Goal: Task Accomplishment & Management: Use online tool/utility

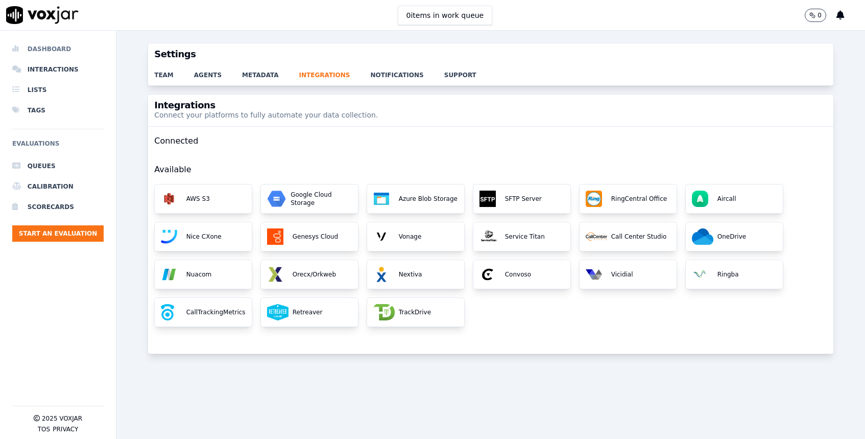
click at [68, 48] on li "Dashboard" at bounding box center [57, 49] width 91 height 20
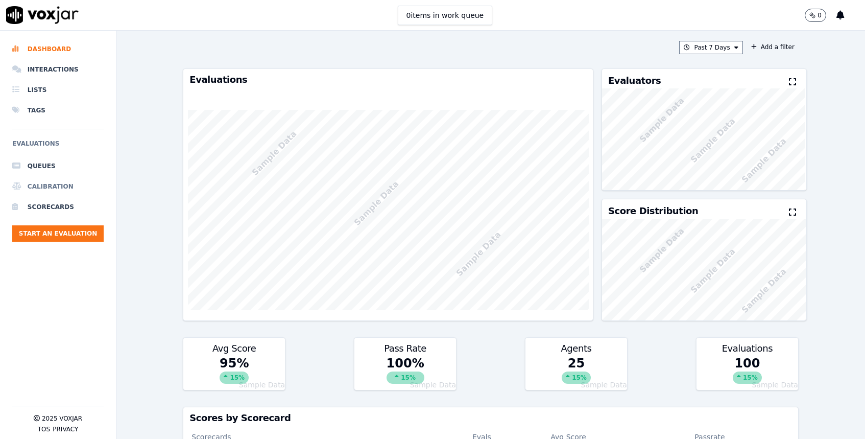
click at [52, 186] on li "Calibration" at bounding box center [57, 186] width 91 height 20
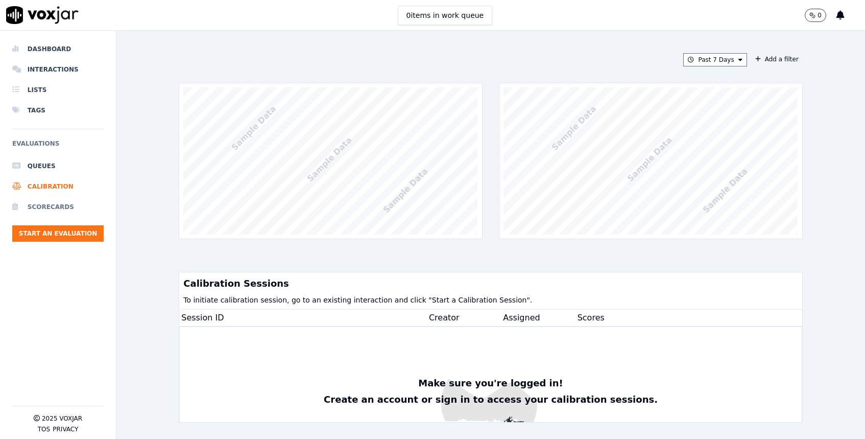
click at [69, 207] on li "Scorecards" at bounding box center [57, 207] width 91 height 20
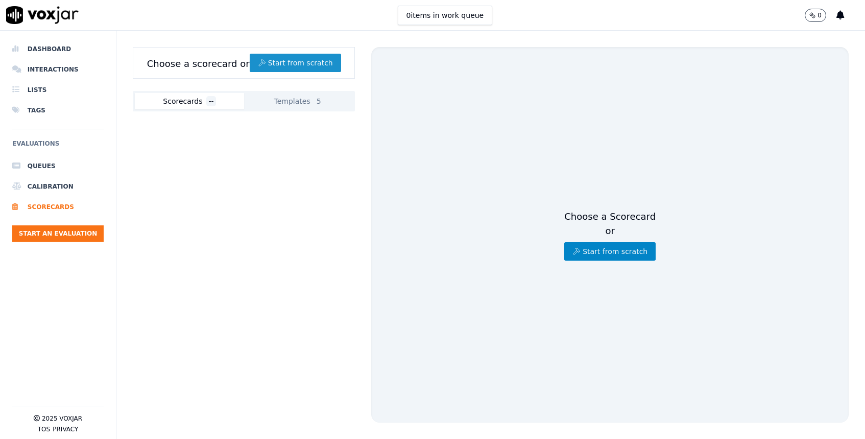
click at [297, 58] on button "Start from scratch" at bounding box center [295, 63] width 91 height 18
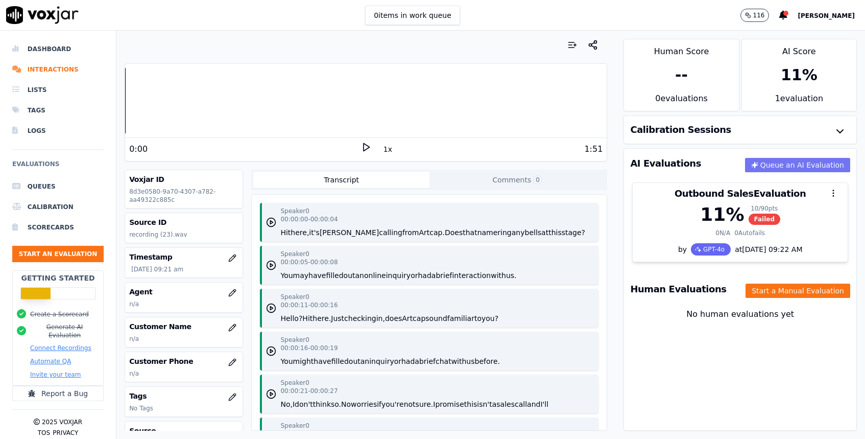
click at [779, 165] on button "Queue an AI Evaluation" at bounding box center [797, 165] width 105 height 14
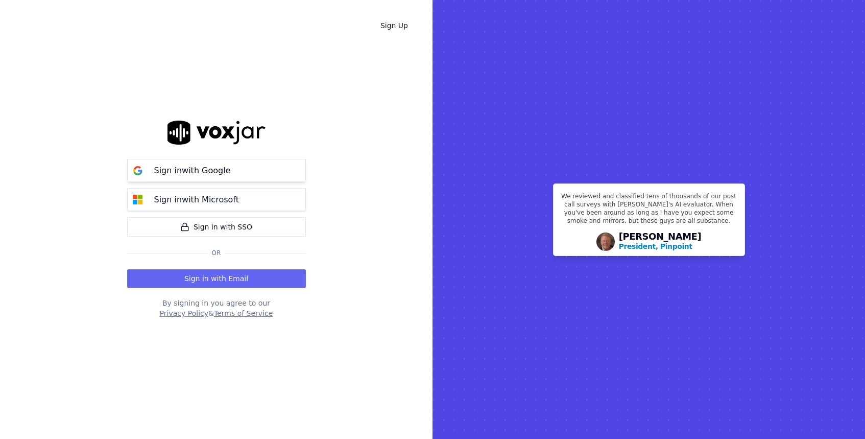
click at [247, 174] on button "Sign in with Google" at bounding box center [216, 170] width 179 height 23
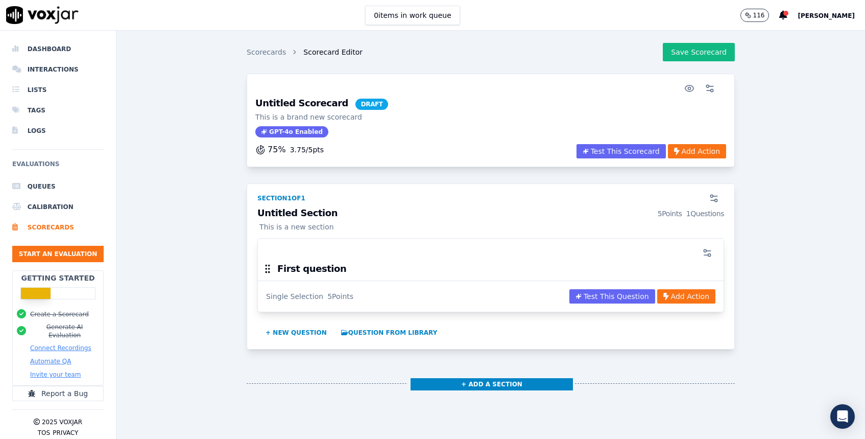
click at [439, 209] on h3 "Untitled Section 5 Points 1 Questions" at bounding box center [490, 213] width 467 height 10
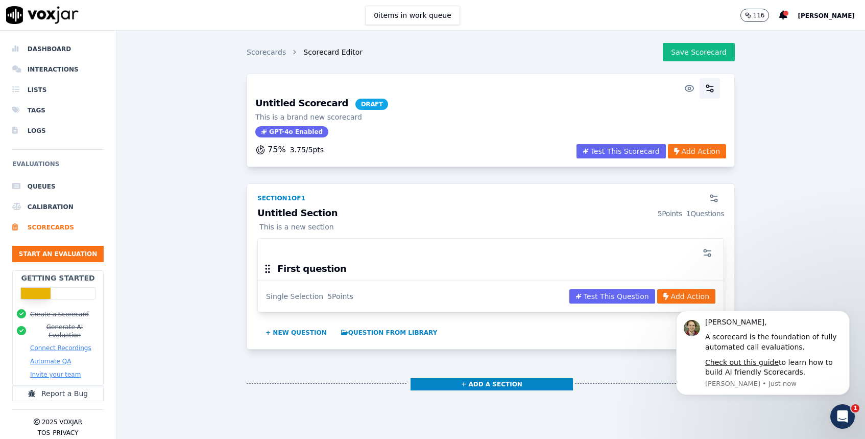
click at [716, 86] on button "button" at bounding box center [709, 88] width 20 height 20
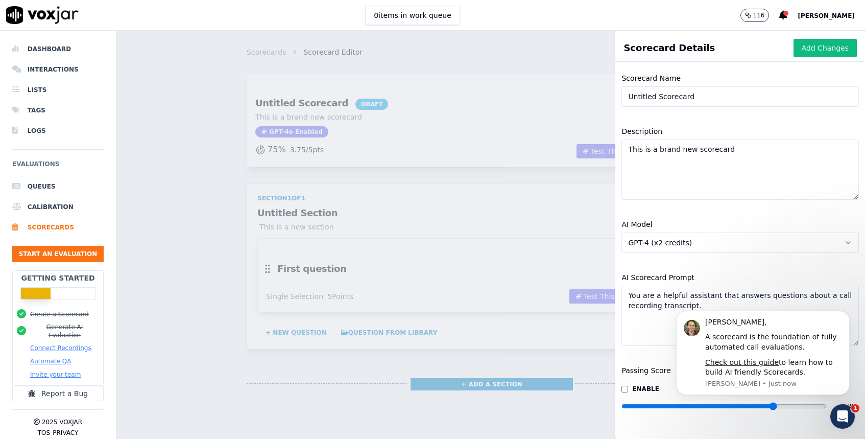
click at [686, 93] on input "Untitled Scorecard" at bounding box center [739, 96] width 237 height 20
drag, startPoint x: 716, startPoint y: 103, endPoint x: 547, endPoint y: 94, distance: 169.7
click at [547, 94] on div "Scorecard Details Add Changes Scorecard Name Untitled ScorecarOver d Descriptio…" at bounding box center [490, 235] width 748 height 408
type input "Over 50"
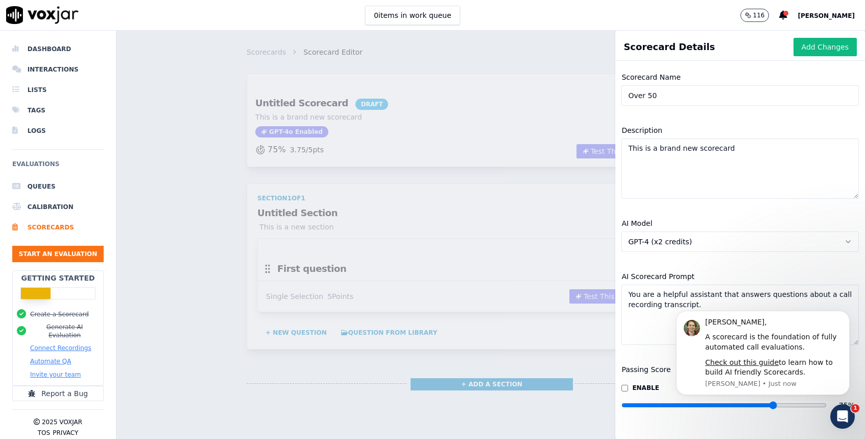
click at [744, 263] on div "AI Model GPT-4 (x2 credits) AI Scorecard Prompt You are a helpful assistant tha…" at bounding box center [740, 284] width 250 height 146
click at [765, 237] on button "GPT-4 (x2 credits)" at bounding box center [739, 241] width 237 height 20
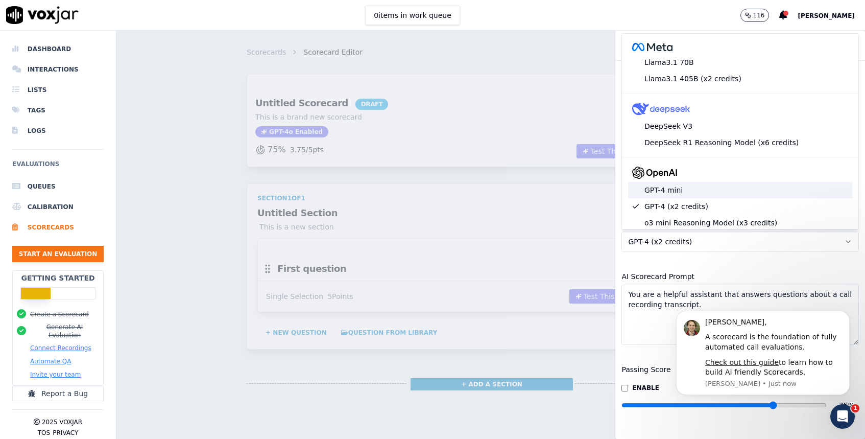
click at [759, 191] on div "GPT-4 mini" at bounding box center [740, 190] width 224 height 16
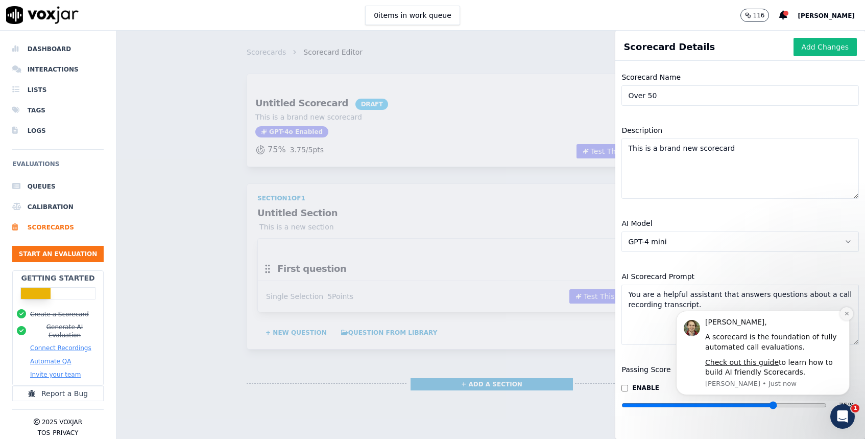
click at [848, 313] on icon "Dismiss notification" at bounding box center [847, 313] width 6 height 6
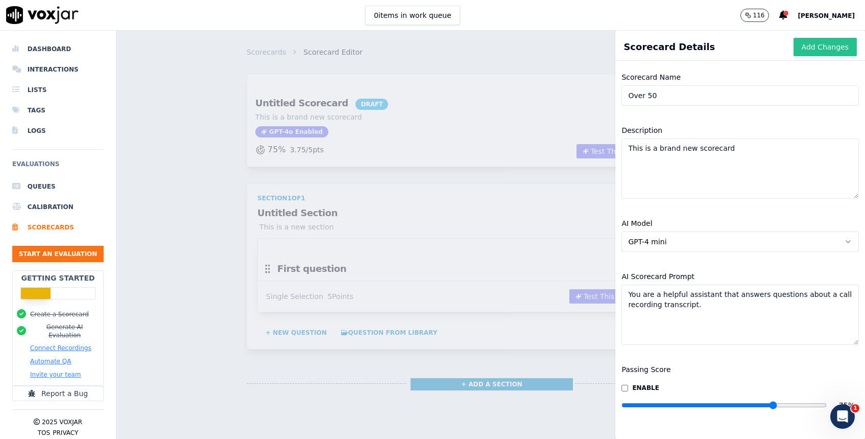
click at [823, 53] on button "Add Changes" at bounding box center [824, 47] width 63 height 18
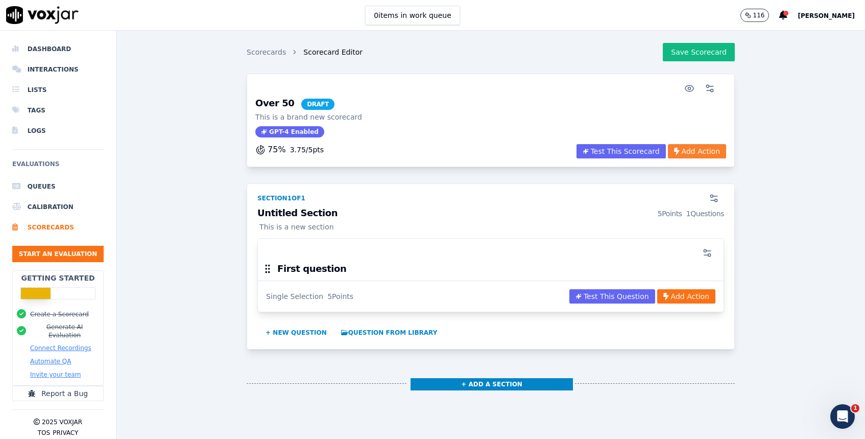
click at [688, 149] on button "Add Action" at bounding box center [697, 151] width 58 height 14
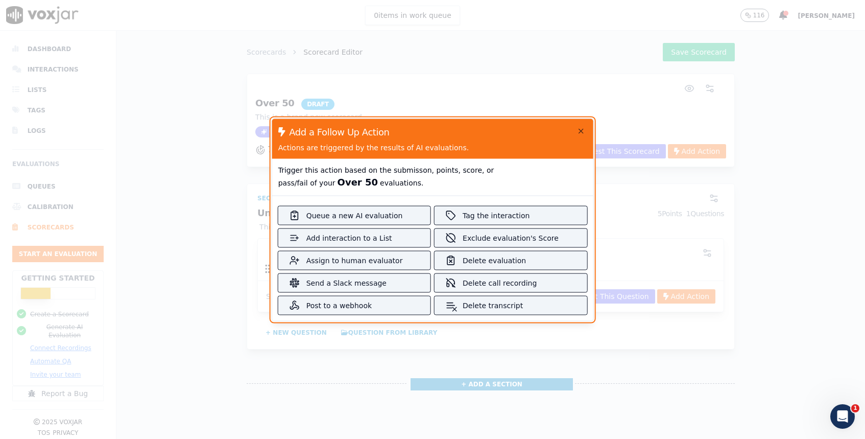
click at [582, 126] on div "Add a Follow Up Action Actions are triggered by the results of AI evaluations." at bounding box center [432, 138] width 321 height 40
click at [580, 127] on div "Add a Follow Up Action Actions are triggered by the results of AI evaluations." at bounding box center [432, 138] width 321 height 40
click at [578, 128] on icon "button" at bounding box center [580, 131] width 8 height 8
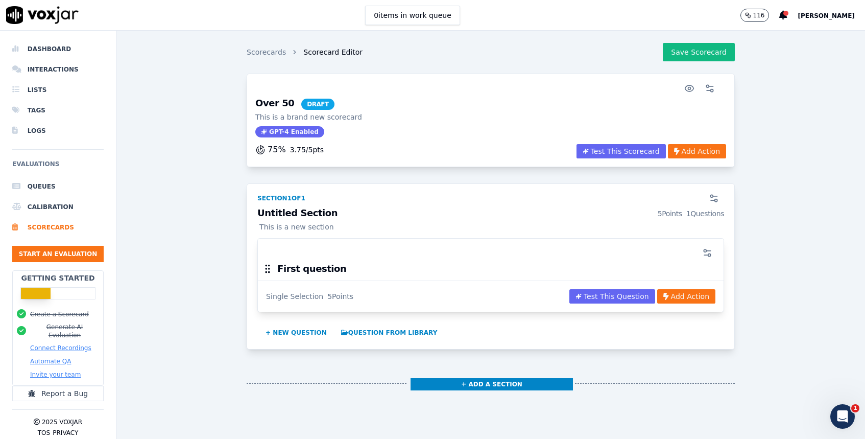
click at [451, 270] on div "First question" at bounding box center [491, 271] width 466 height 17
click at [299, 332] on button "+ New question" at bounding box center [295, 332] width 69 height 16
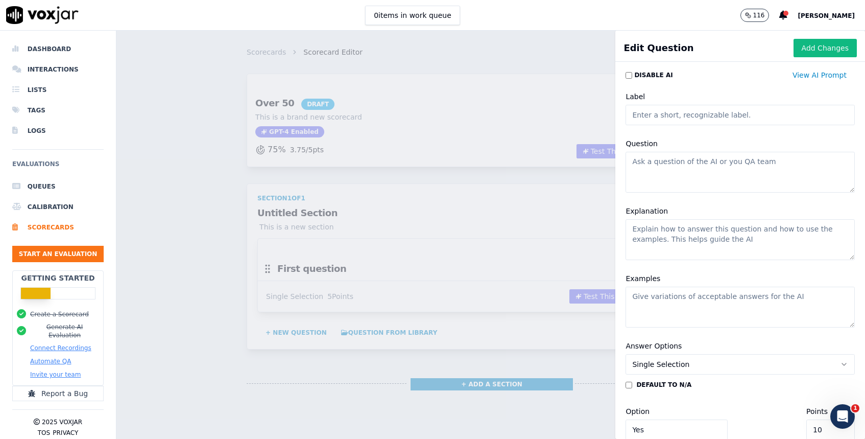
click at [487, 168] on div "Scorecards Scorecard Editor Save Scorecard Over 50 DRAFT This is a brand new sc…" at bounding box center [490, 235] width 748 height 408
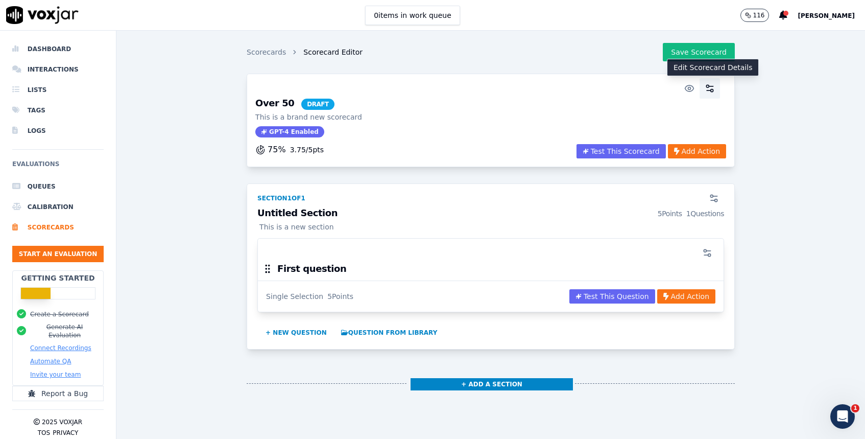
click at [707, 83] on icon "button" at bounding box center [710, 88] width 10 height 10
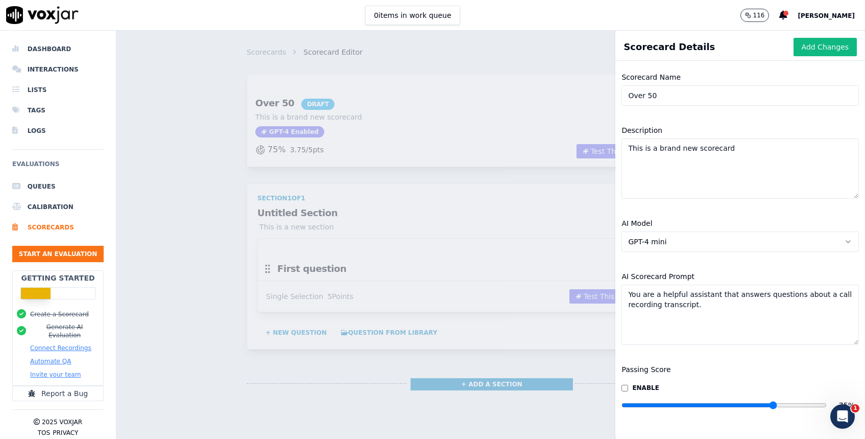
click at [721, 245] on button "GPT-4 mini" at bounding box center [739, 241] width 237 height 20
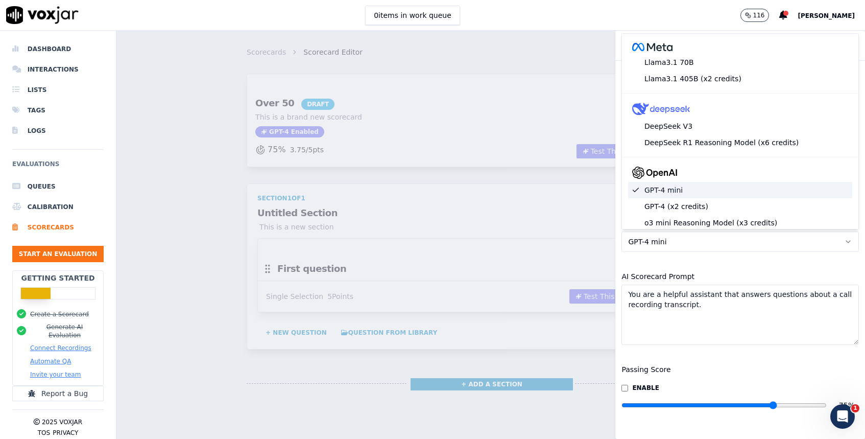
click at [713, 192] on div "GPT-4 mini" at bounding box center [740, 190] width 224 height 16
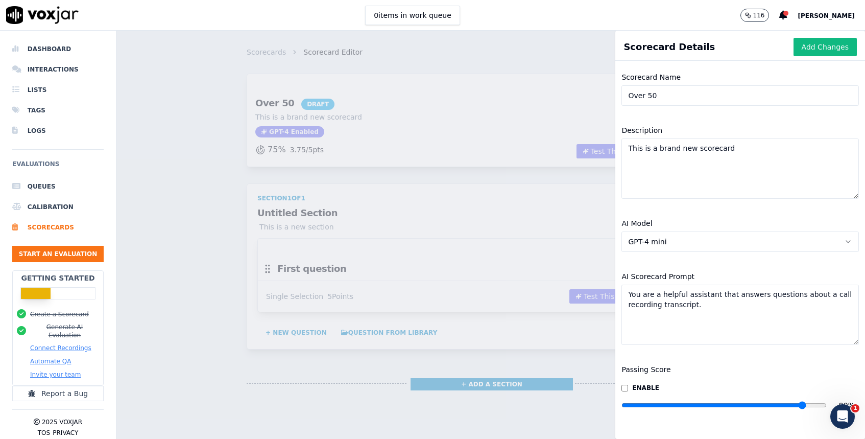
drag, startPoint x: 777, startPoint y: 404, endPoint x: 802, endPoint y: 404, distance: 24.5
type input "90"
click at [802, 404] on input "range" at bounding box center [723, 405] width 205 height 4
click at [539, 253] on div "Scorecards Scorecard Editor Save Scorecard Over 50 DRAFT This is a brand new sc…" at bounding box center [490, 235] width 748 height 408
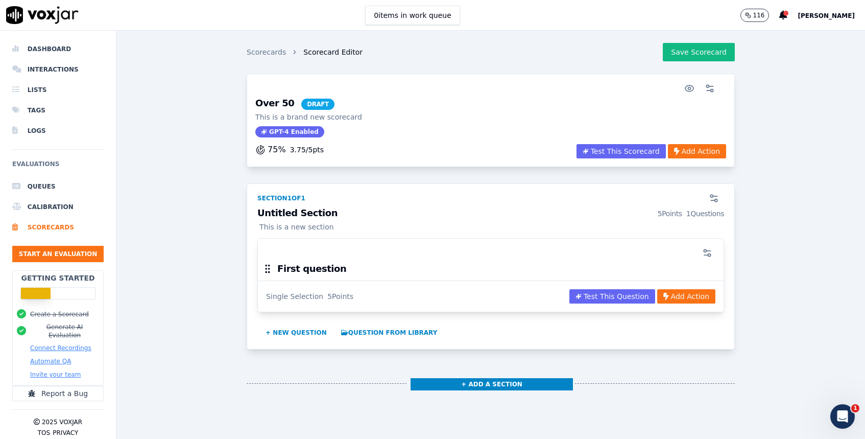
click at [379, 253] on div at bounding box center [490, 252] width 453 height 20
click at [366, 264] on div "First question" at bounding box center [491, 271] width 466 height 17
click at [702, 252] on icon "button" at bounding box center [707, 253] width 10 height 10
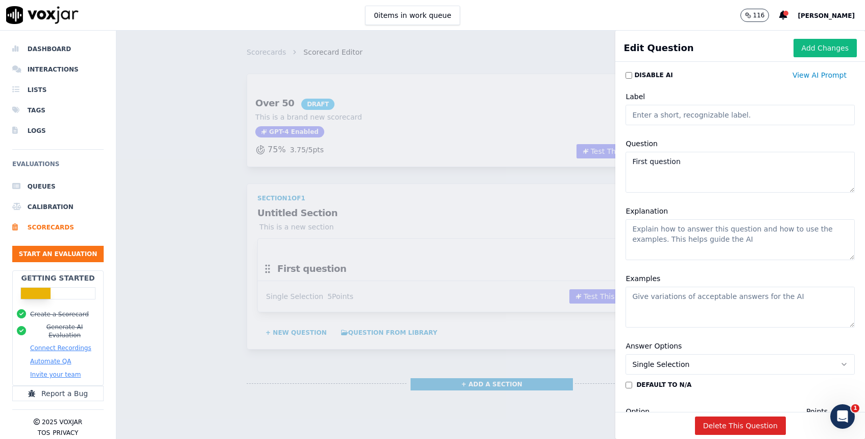
click at [682, 114] on input "Label" at bounding box center [739, 115] width 229 height 20
paste input "Opening declarations"
type input "Opening declarations"
click at [675, 161] on textarea "First question" at bounding box center [739, 172] width 229 height 41
click at [663, 238] on textarea "Explanation" at bounding box center [739, 239] width 229 height 41
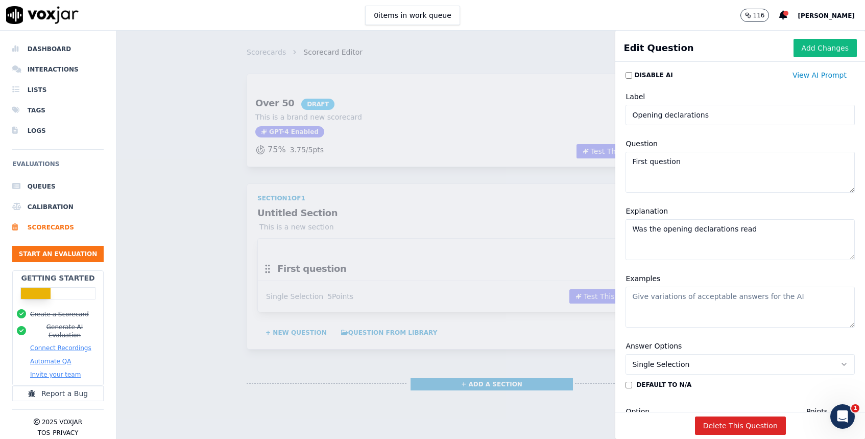
type textarea "Was the opening declarations read"
click at [671, 297] on textarea "Examples" at bounding box center [739, 306] width 229 height 41
paste textarea "Before we start I just to make you aware that calls are recorded for training a…"
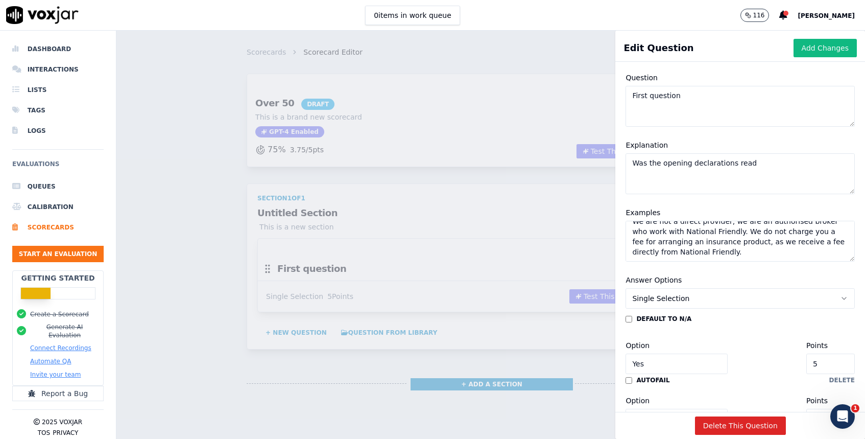
scroll to position [66, 0]
type textarea "Before we start I just to make you aware that calls are recorded for training a…"
click at [721, 294] on button "Single Selection" at bounding box center [739, 297] width 229 height 20
click at [719, 255] on textarea "Before we start I just to make you aware that calls are recorded for training a…" at bounding box center [739, 240] width 229 height 41
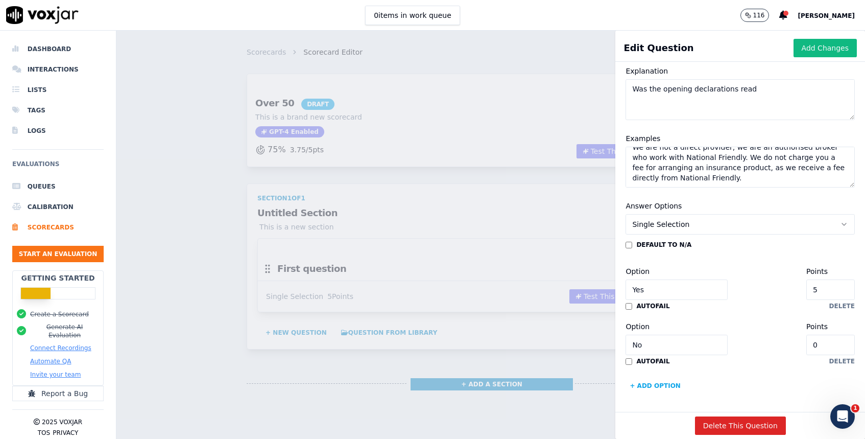
scroll to position [140, 0]
click at [822, 50] on button "Add Changes" at bounding box center [824, 48] width 63 height 18
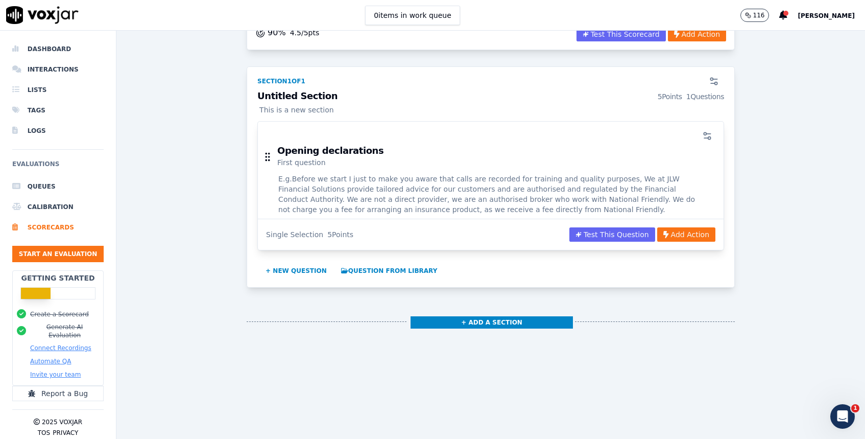
scroll to position [117, 0]
click at [618, 228] on button "Test This Question" at bounding box center [612, 234] width 86 height 14
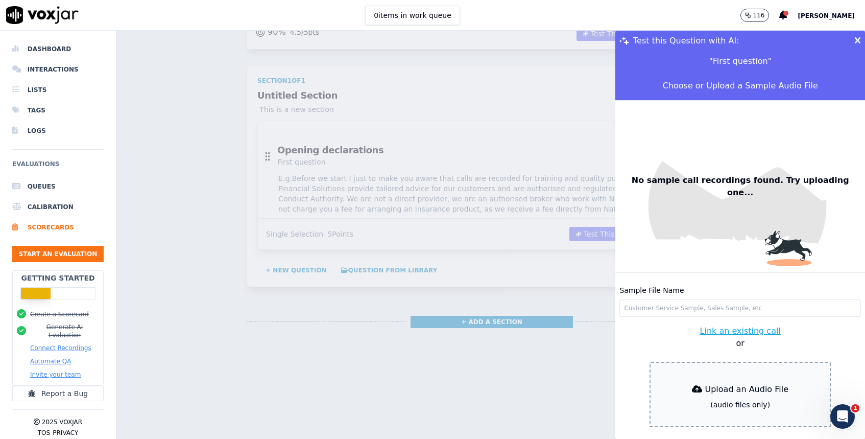
click at [856, 40] on icon at bounding box center [857, 40] width 7 height 9
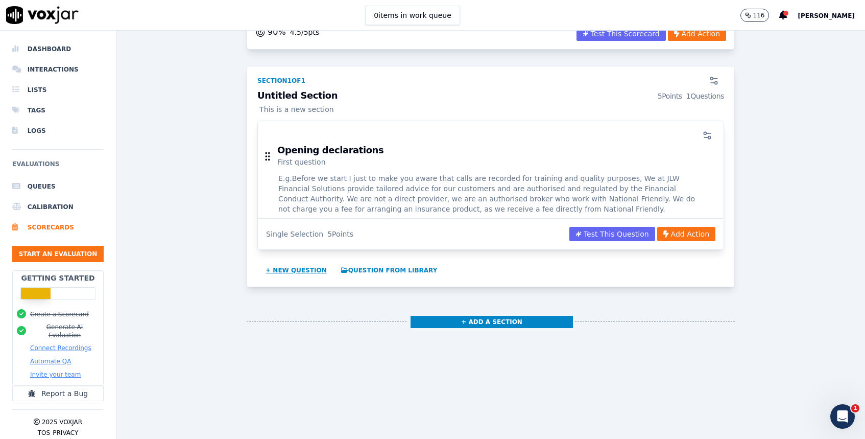
click at [300, 269] on button "+ New question" at bounding box center [295, 270] width 69 height 16
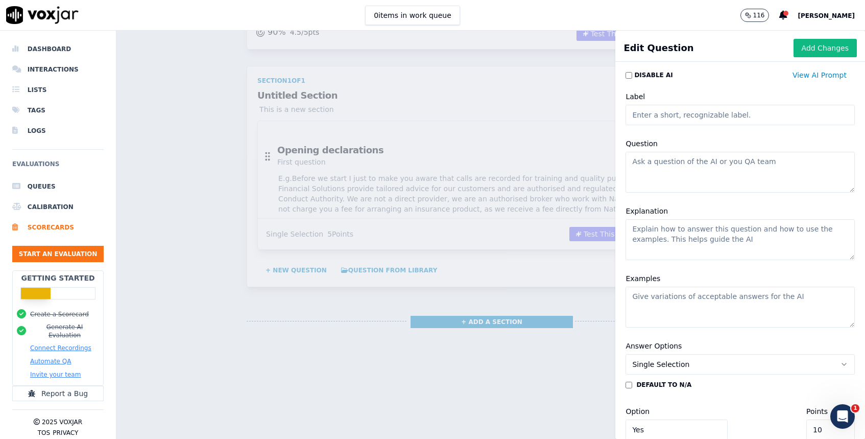
click at [686, 115] on input "Label" at bounding box center [739, 115] width 229 height 20
paste input "Factfind"
type input "Factfind"
click at [669, 168] on textarea "Question" at bounding box center [739, 172] width 229 height 41
type textarea "w"
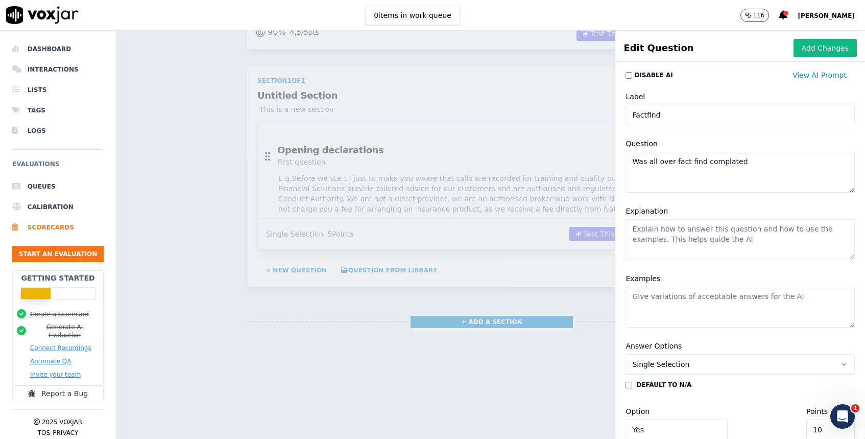
click at [724, 174] on textarea "Was all over fact find complated" at bounding box center [739, 172] width 229 height 41
type textarea "Was all over fact find completed"
click at [652, 299] on textarea "Examples" at bounding box center [739, 306] width 229 height 41
paste textarea "Do you have anything in place for your funeral already? A typical funeral in yo…"
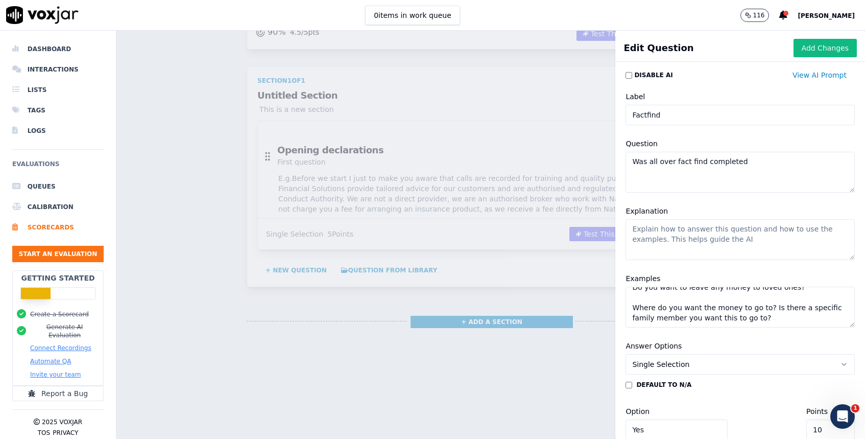
click at [638, 300] on textarea "Do you have anything in place for your funeral already? A typical funeral in yo…" at bounding box center [739, 306] width 229 height 41
paste textarea "What was the reason you took out the policy How much do you pay for it on a mon…"
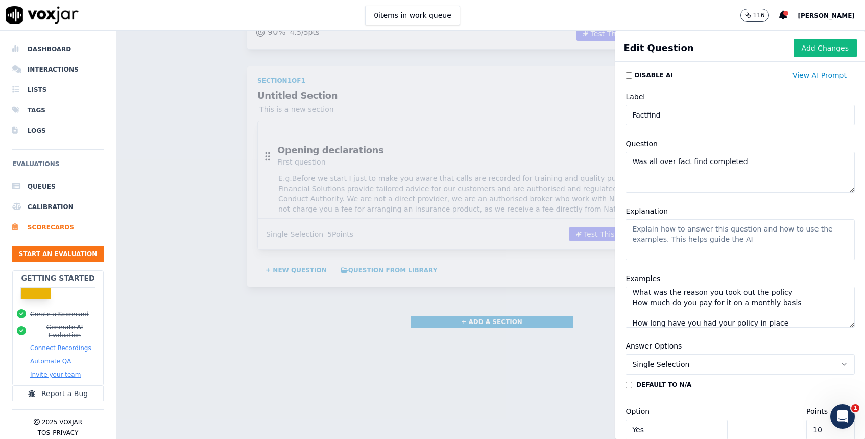
scroll to position [127, 0]
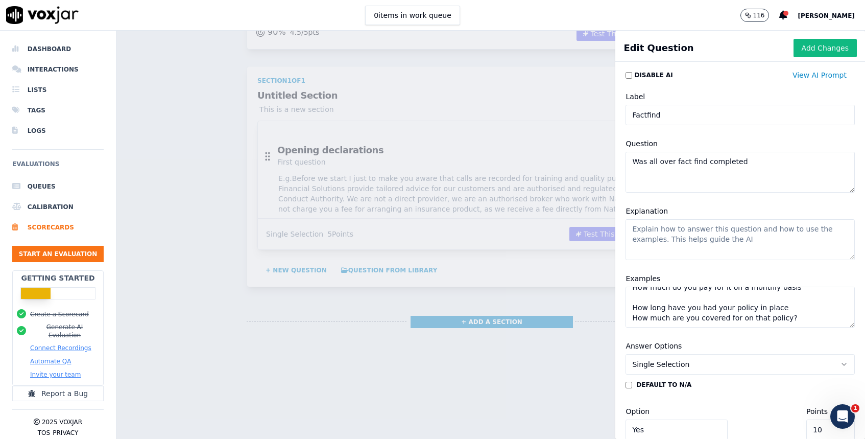
click at [644, 312] on textarea "Do you have anything in place for your funeral already? A typical funeral in yo…" at bounding box center [739, 306] width 229 height 41
paste textarea "Are you married/single/living with a partner? Are you working at the moment? Wh…"
type textarea "Do you have anything in place for your funeral already? A typical funeral in yo…"
click at [659, 245] on textarea "Explanation" at bounding box center [739, 239] width 229 height 41
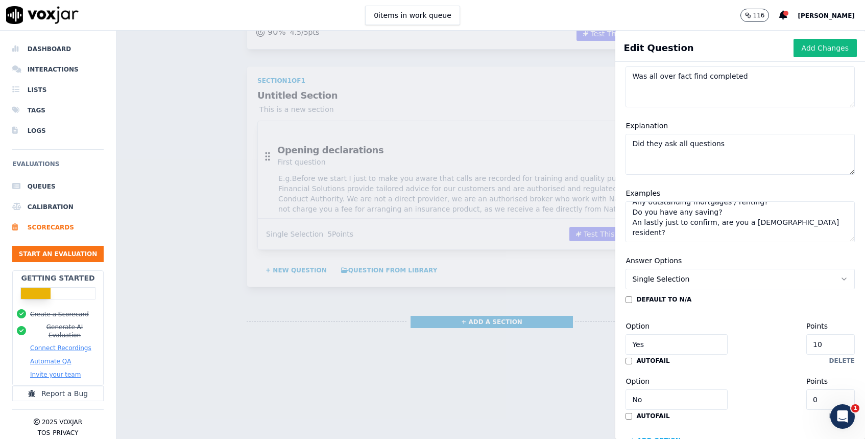
scroll to position [113, 0]
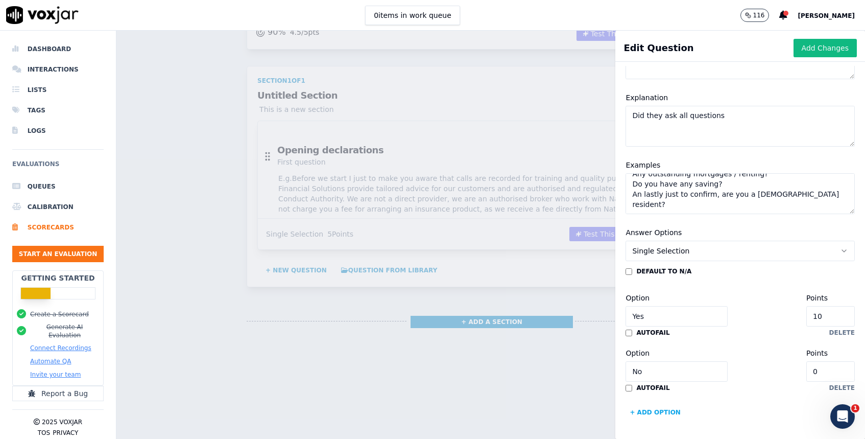
type textarea "Did they ask all questions"
click at [705, 248] on button "Single Selection" at bounding box center [739, 250] width 229 height 20
click at [716, 341] on div "default to N/A Option Yes Points 10 autofail delete Option No Points 0 autofail…" at bounding box center [739, 343] width 229 height 153
click at [812, 51] on button "Add Changes" at bounding box center [824, 48] width 63 height 18
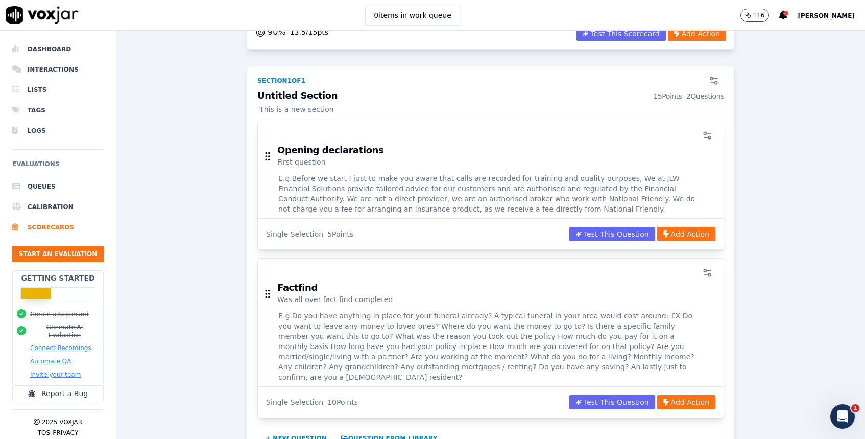
scroll to position [275, 0]
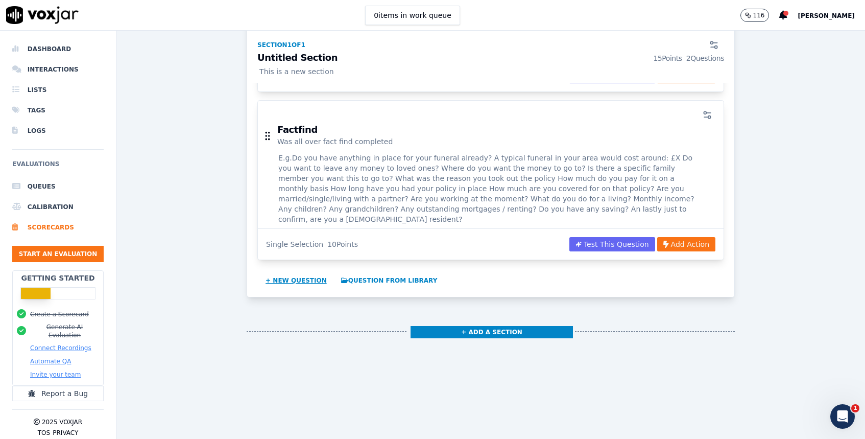
click at [305, 273] on button "+ New question" at bounding box center [295, 280] width 69 height 16
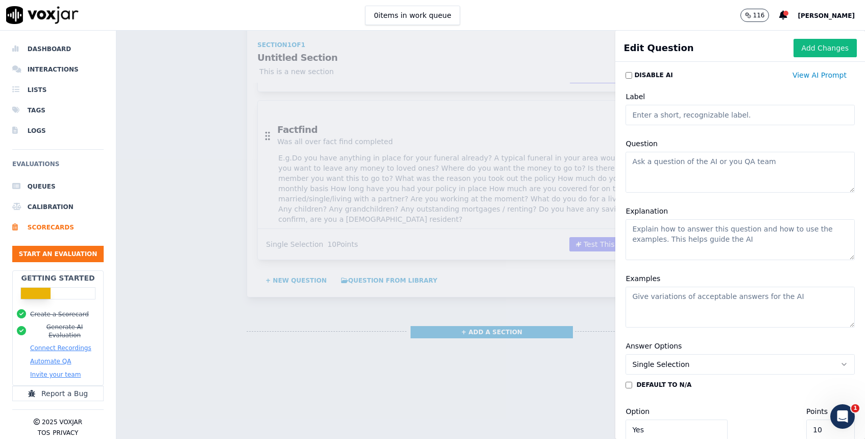
click at [694, 115] on input "Label" at bounding box center [739, 115] width 229 height 20
paste input "HEALTH QUESTIONS / 4"
type input "HEALTH QUESTIONS"
click at [663, 175] on textarea "Question" at bounding box center [739, 172] width 229 height 41
type textarea "was all questions asked"
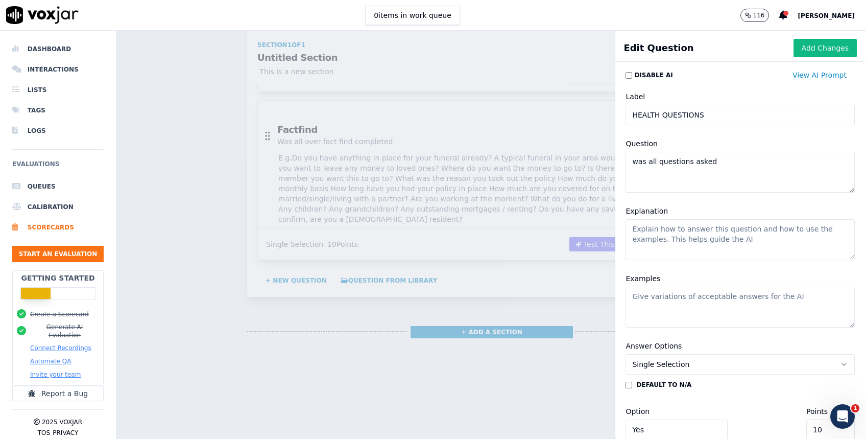
click at [664, 237] on textarea "Explanation" at bounding box center [739, 239] width 229 height 41
click at [663, 303] on textarea "Examples" at bounding box center [739, 306] width 229 height 41
paste textarea "Health questions: I need to make you aware of the importance of answering all q…"
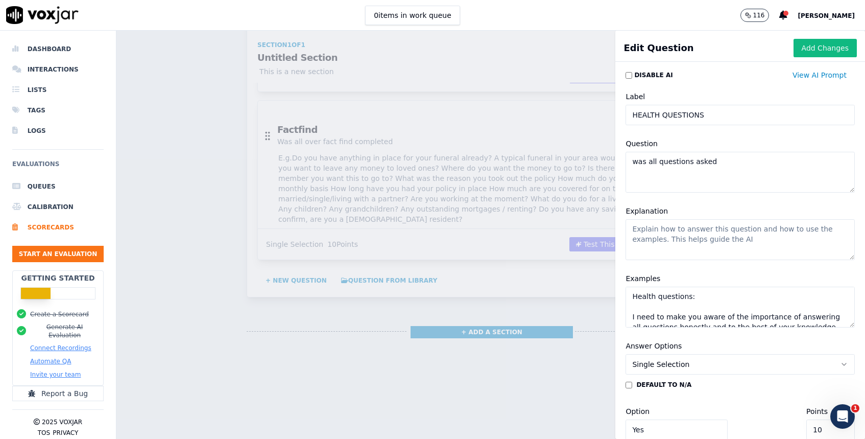
scroll to position [208, 0]
type textarea "Health questions: I need to make you aware of the importance of answering all q…"
click at [725, 159] on textarea "was all questions asked" at bounding box center [739, 172] width 229 height 41
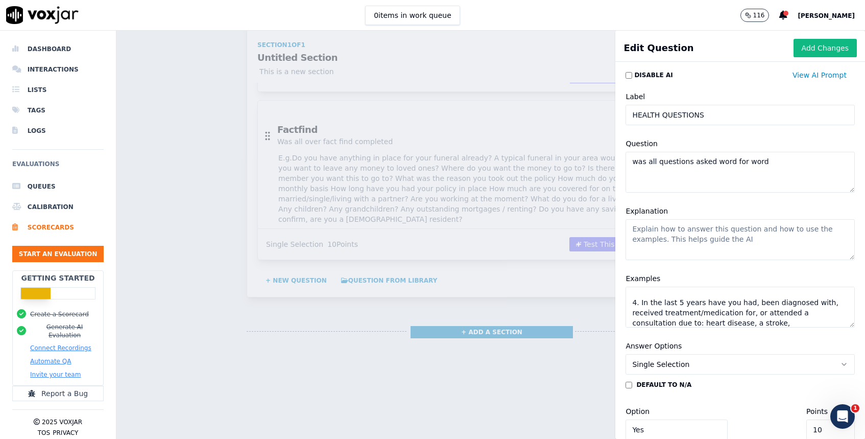
type textarea "was all questions asked word for word"
click at [689, 235] on textarea "Explanation" at bounding box center [739, 239] width 229 height 41
type textarea "Example all words and questions read out"
click at [822, 45] on button "Add Changes" at bounding box center [824, 48] width 63 height 18
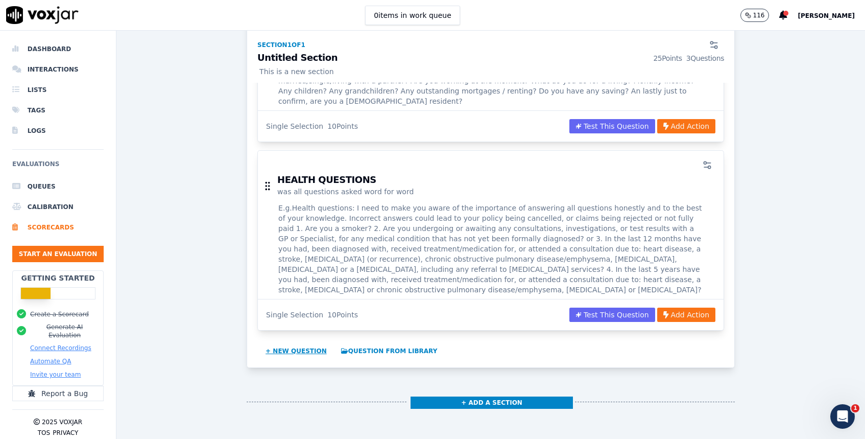
scroll to position [451, 0]
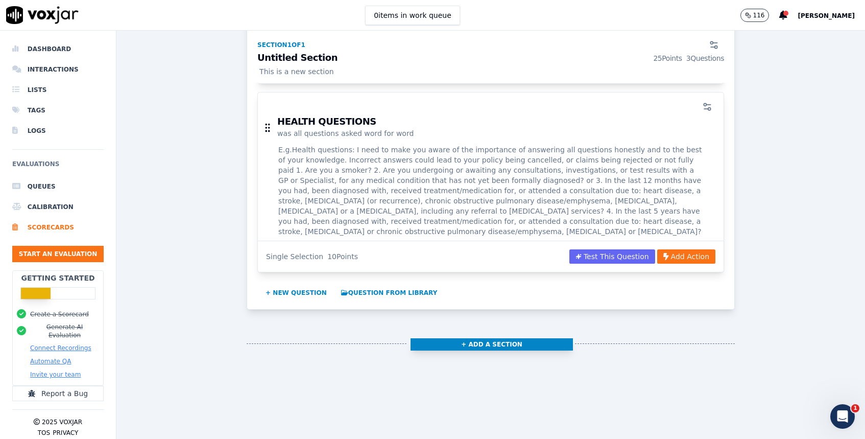
click at [518, 338] on button "+ Add a section" at bounding box center [491, 344] width 162 height 12
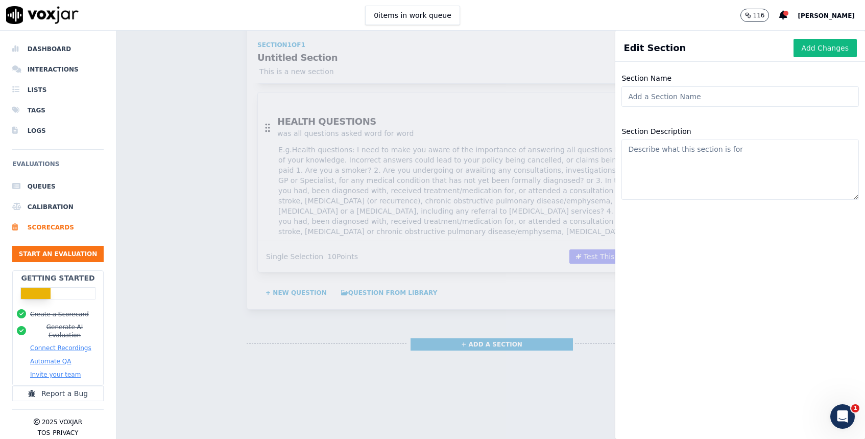
click at [667, 98] on input "Section Name" at bounding box center [739, 96] width 237 height 20
type input "Qualify Periods"
click at [673, 171] on textarea "Section Description" at bounding box center [739, 169] width 237 height 60
click at [690, 171] on textarea "Section Description" at bounding box center [739, 169] width 237 height 60
click at [655, 157] on textarea "Section Description" at bounding box center [739, 169] width 237 height 60
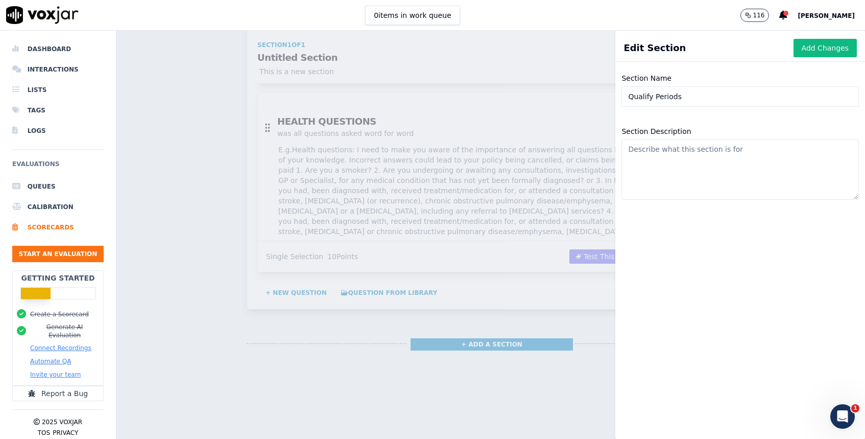
paste textarea "• The qualifying period: 6 months or 2 years"
type textarea "• The qualifying period: 6 months or 2 years"
click at [695, 228] on div "Section Name Qualify Periods Section Description • The qualifying period: 6 mon…" at bounding box center [740, 252] width 250 height 373
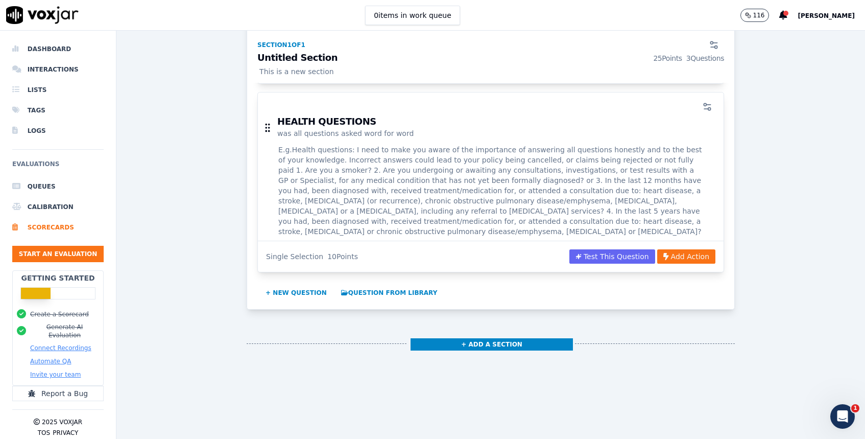
click at [540, 130] on div "Scorecards Scorecard Editor Save Scorecard Over 50 DRAFT This is a brand new sc…" at bounding box center [490, 235] width 748 height 408
click at [309, 284] on button "+ New question" at bounding box center [295, 292] width 69 height 16
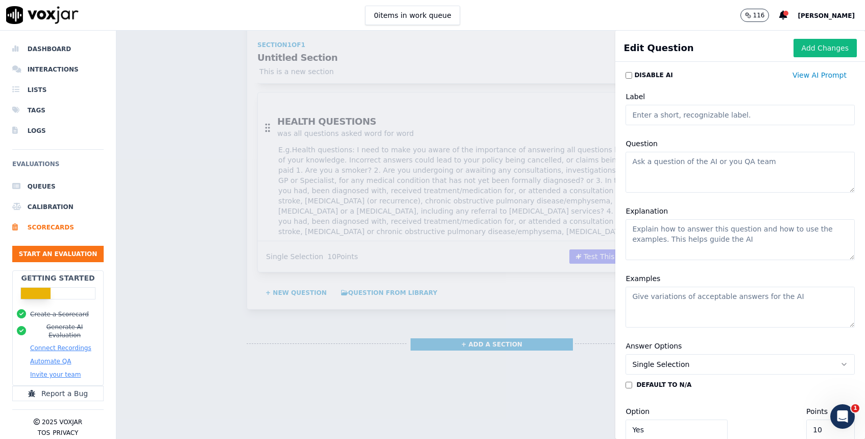
click at [660, 114] on input "Label" at bounding box center [739, 115] width 229 height 20
paste input "• The qualifying period: 6 months or 2 years"
drag, startPoint x: 688, startPoint y: 116, endPoint x: 778, endPoint y: 114, distance: 89.4
click at [778, 114] on input "• The qualifying period: 6 months or 2 years" at bounding box center [739, 115] width 229 height 20
type input "• The qualifying"
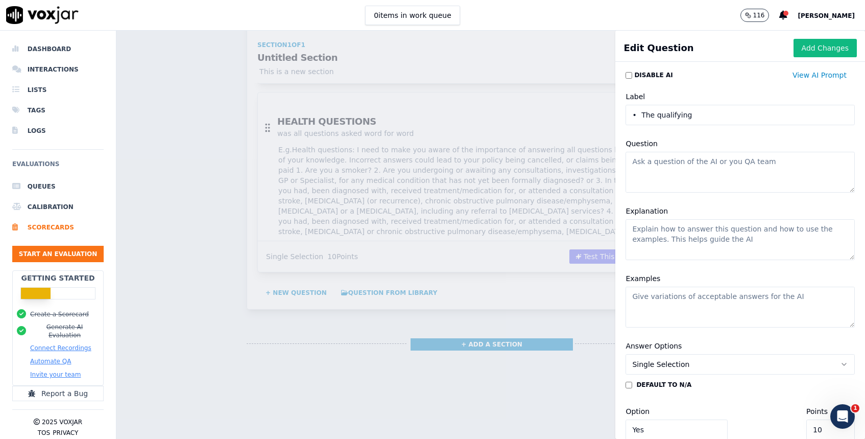
click at [692, 160] on textarea "Question" at bounding box center [739, 172] width 229 height 41
click at [740, 163] on textarea "was the qualifying period read oit in full" at bounding box center [739, 172] width 229 height 41
type textarea "was the qualifying period read out in full"
click at [697, 232] on textarea "Explanation" at bounding box center [739, 239] width 229 height 41
type textarea "This needs to be read out to customers either 6 months or 2 years"
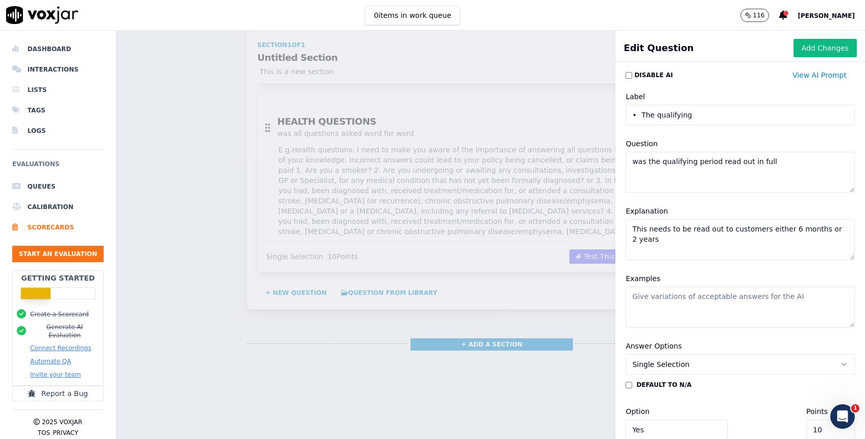
click at [703, 286] on textarea "Examples" at bounding box center [739, 306] width 229 height 41
paste textarea "• The qualifying period: 6 months or 2 years"
type textarea "• The qualifying period: 6 months or 2 years"
drag, startPoint x: 794, startPoint y: 301, endPoint x: 558, endPoint y: 295, distance: 236.4
click at [558, 295] on div "Edit Question Add Changes Disable AI View AI Prompt Label • The qualifying Ques…" at bounding box center [490, 235] width 748 height 408
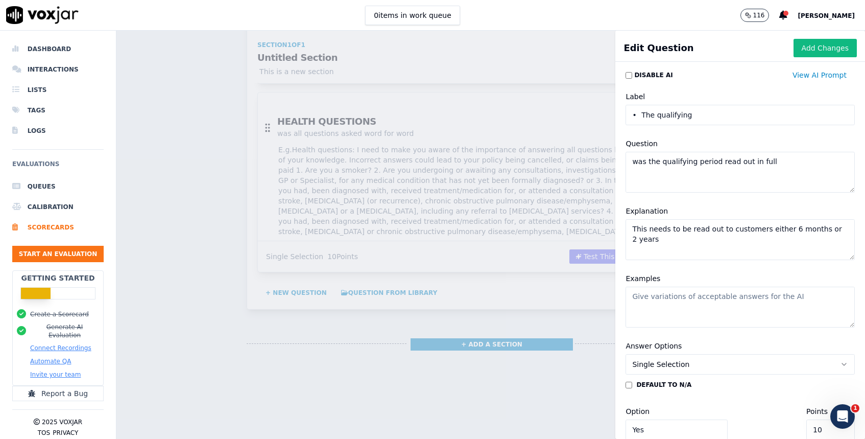
click at [666, 302] on textarea "Examples" at bounding box center [739, 306] width 229 height 41
paste textarea "• The qualifying period: 6 months or 2 years If 6 months: If you pass away befo…"
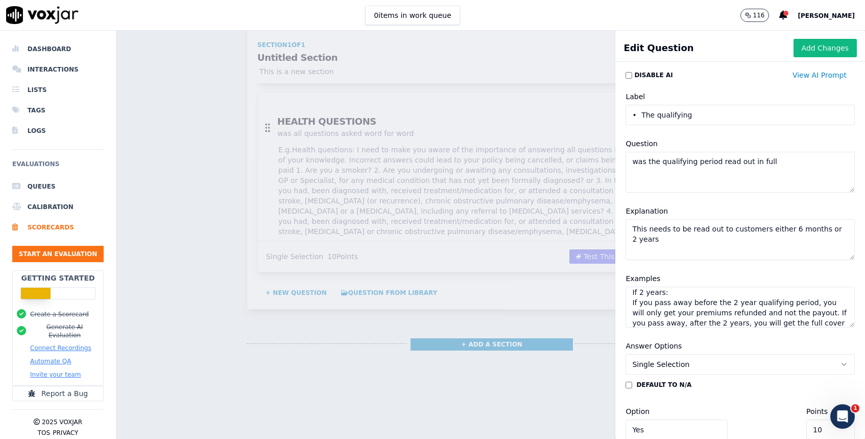
scroll to position [81, 0]
type textarea "• The qualifying period: 6 months or 2 years If 6 months: If you pass away befo…"
click at [812, 54] on button "Add Changes" at bounding box center [824, 48] width 63 height 18
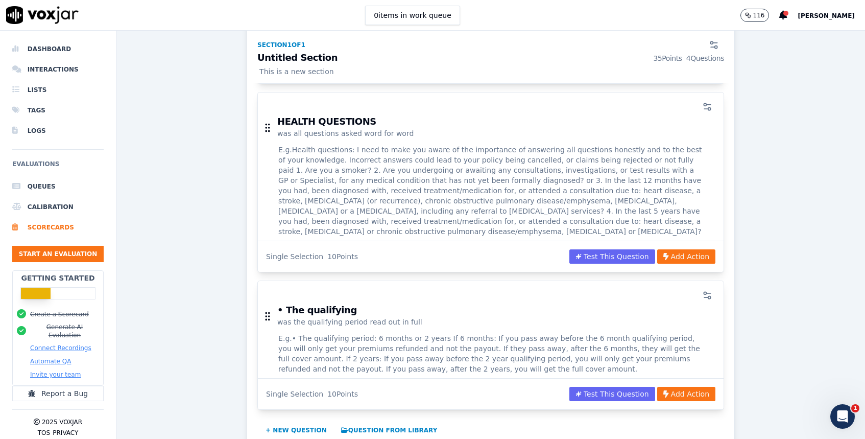
scroll to position [591, 0]
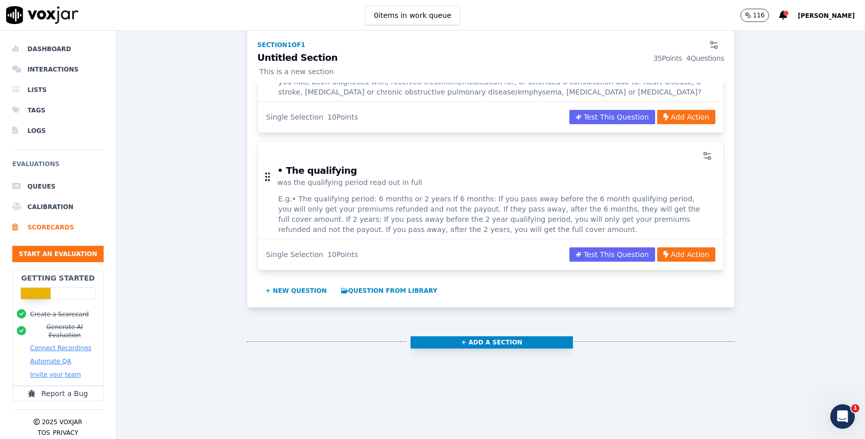
click at [488, 336] on button "+ Add a section" at bounding box center [491, 342] width 162 height 12
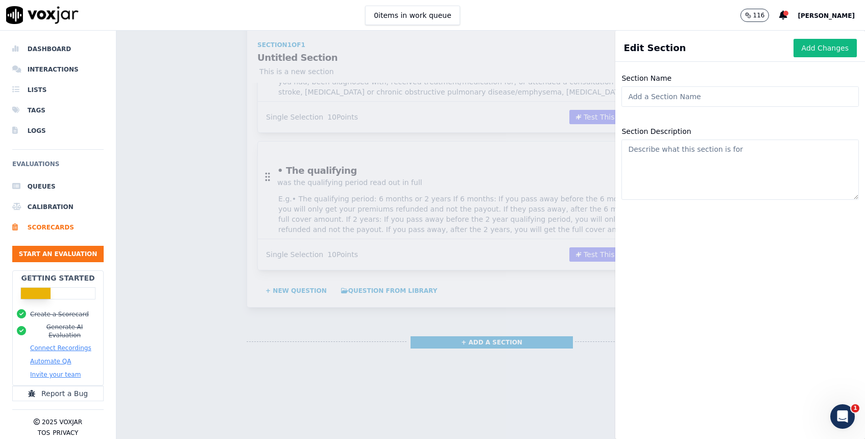
click at [654, 103] on input "Section Name" at bounding box center [739, 96] width 237 height 20
paste input "PAYMENT INFORMATION /"
type input "PAYMENT INFORMATION"
click at [674, 177] on textarea "Section Description" at bounding box center [739, 169] width 237 height 60
type textarea "T"
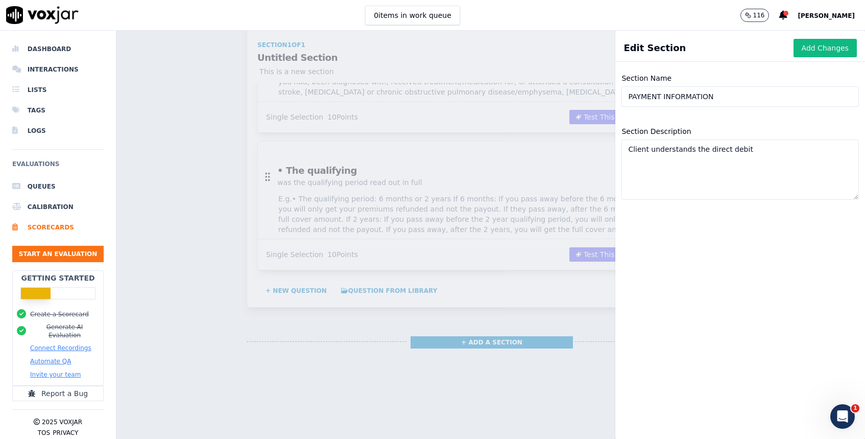
drag, startPoint x: 764, startPoint y: 153, endPoint x: 574, endPoint y: 153, distance: 190.4
click at [574, 153] on div "Edit Section Add Changes Section Name PAYMENT INFORMATION Section Description C…" at bounding box center [490, 235] width 748 height 408
type textarea "Client understands the direct debit"
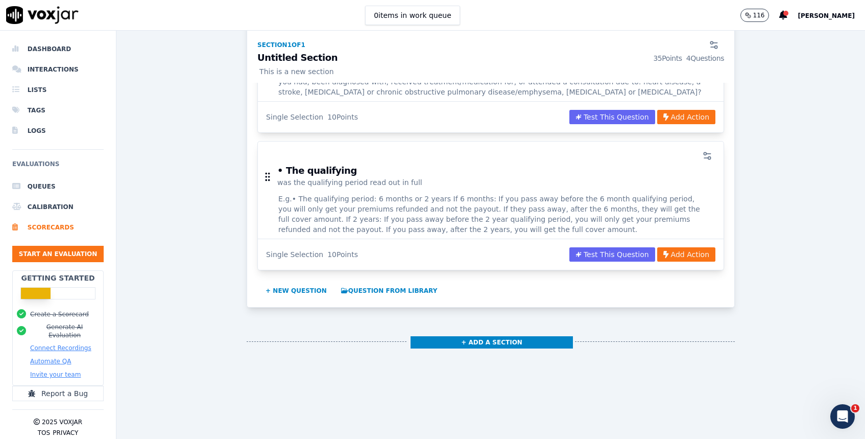
click at [575, 254] on div "Scorecards Scorecard Editor Save Scorecard Over 50 DRAFT This is a brand new sc…" at bounding box center [490, 235] width 748 height 408
click at [314, 282] on button "+ New question" at bounding box center [295, 290] width 69 height 16
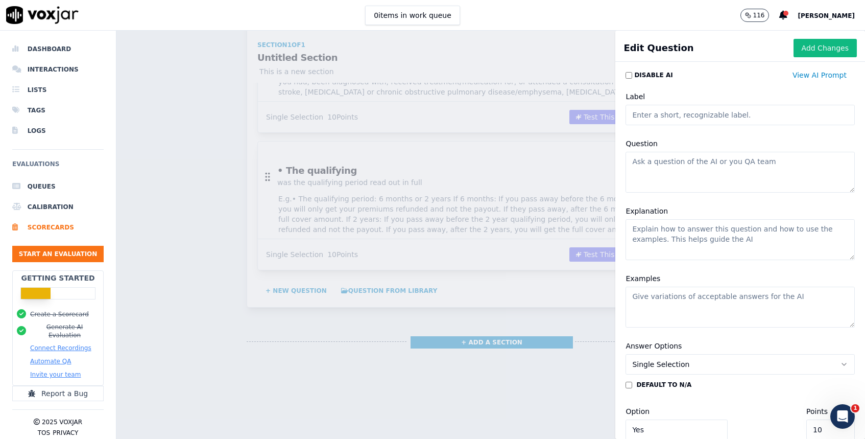
click at [676, 177] on textarea "Question" at bounding box center [739, 172] width 229 height 41
click at [669, 229] on textarea "Explanation" at bounding box center [739, 239] width 229 height 41
paste textarea "Client understands the direct debit"
type textarea "Client understands the direct debit"
click at [678, 115] on input "Label" at bounding box center [739, 115] width 229 height 20
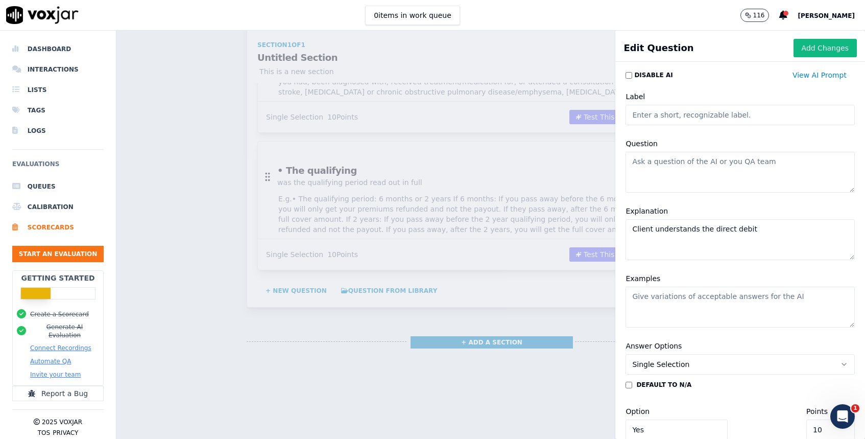
paste input "PAYMENT INFORMATION /"
type input "PAYMENT INFORMATION /"
click at [670, 171] on textarea "Question" at bounding box center [739, 172] width 229 height 41
type textarea "Has all of thi sbeen read out word for word"
click at [661, 307] on textarea "Examples" at bounding box center [739, 306] width 229 height 41
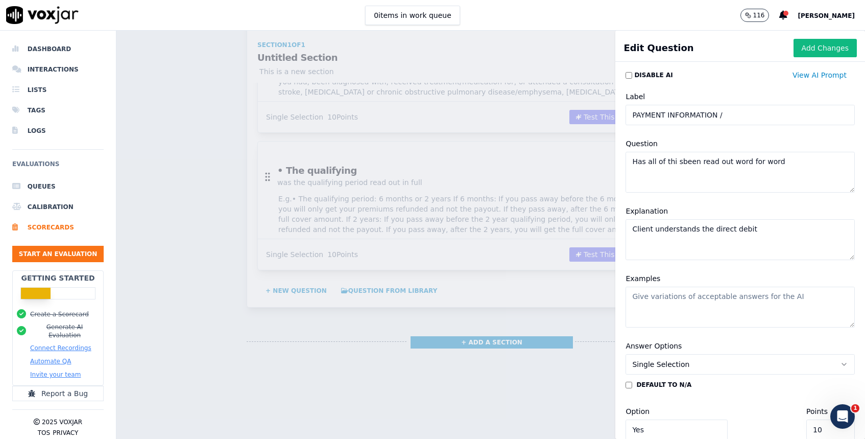
paste textarea "For security reasons, I will pause the recording now to ensure these personal d…"
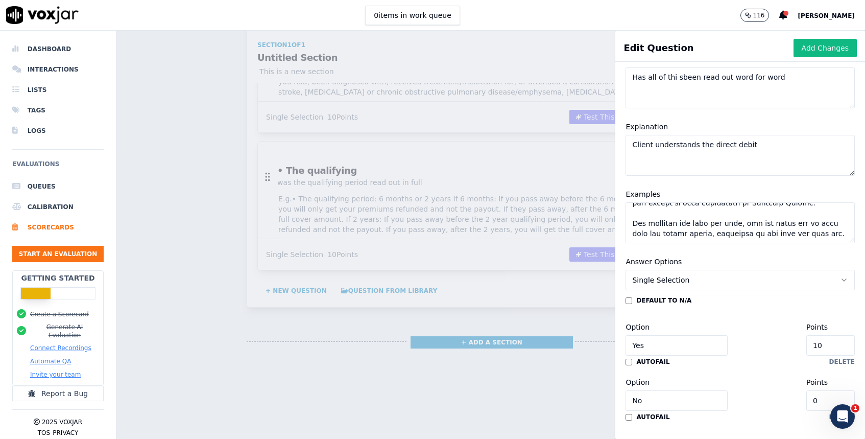
scroll to position [113, 0]
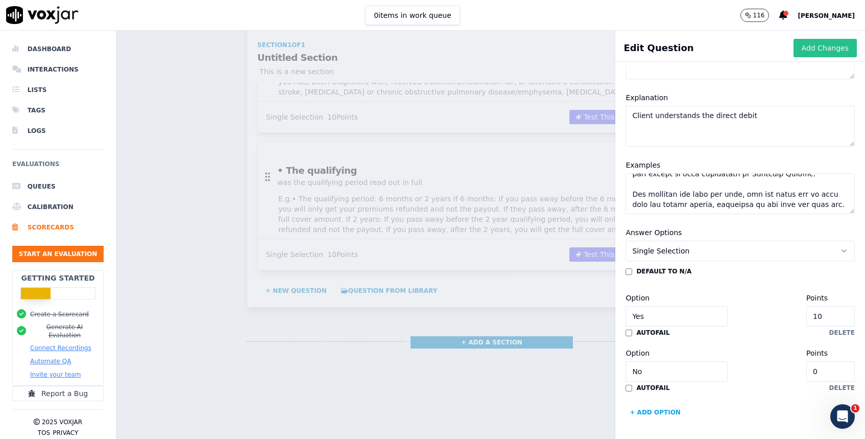
type textarea "For security reasons, I will pause the recording now to ensure these personal d…"
click at [816, 50] on button "Add Changes" at bounding box center [824, 48] width 63 height 18
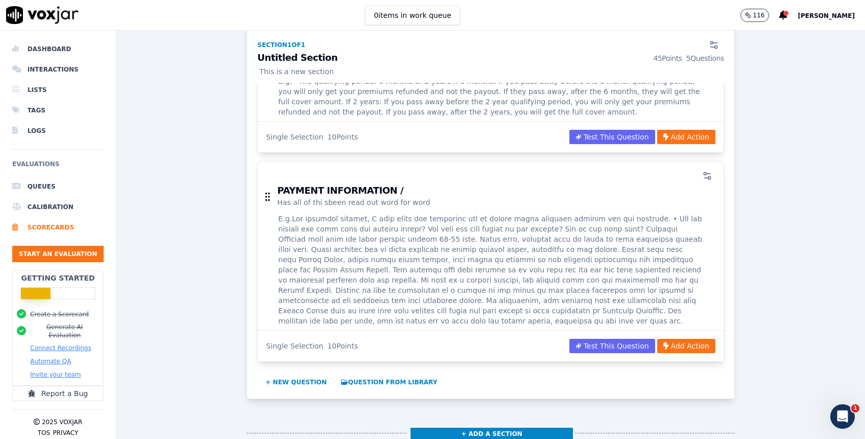
scroll to position [789, 0]
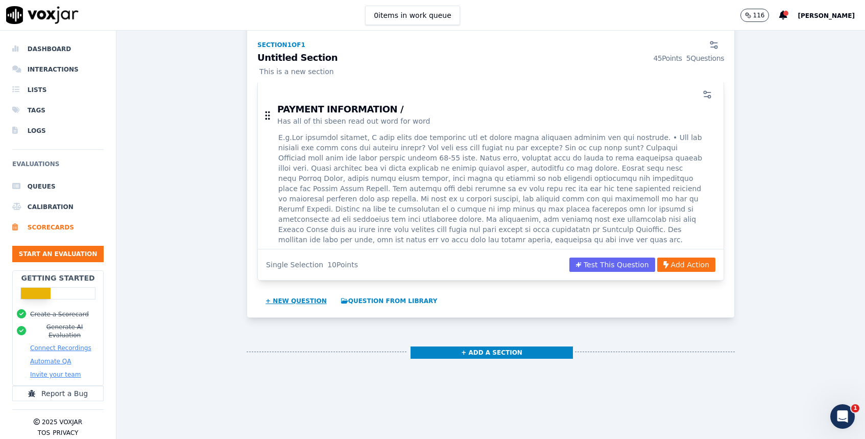
click at [304, 293] on button "+ New question" at bounding box center [295, 301] width 69 height 16
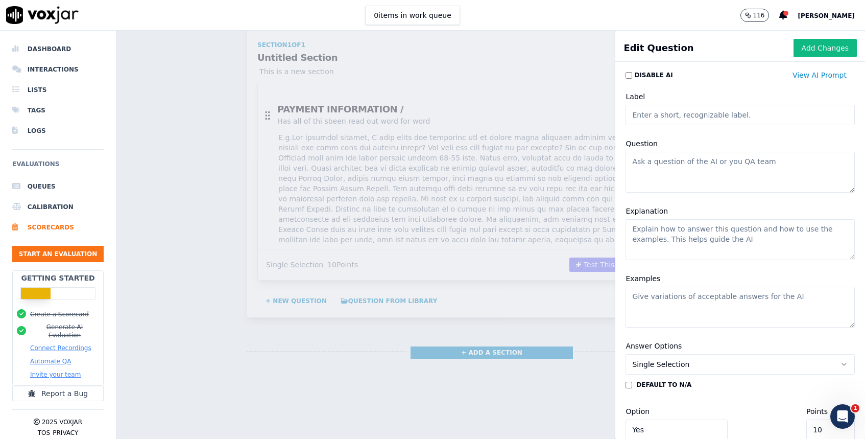
click at [686, 117] on input "Label" at bounding box center [739, 115] width 229 height 20
paste input "Closing declarations"
type input "Closing declarations"
click at [674, 174] on textarea "Question" at bounding box center [739, 172] width 229 height 41
type textarea "has all of this been read"
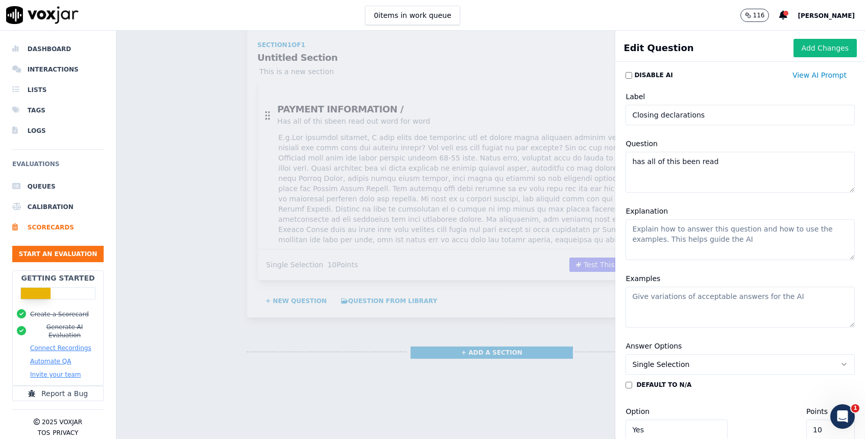
click at [674, 240] on textarea "Explanation" at bounding box center [739, 239] width 229 height 41
type textarea "All of this needs ro be read back to customer"
click at [692, 301] on textarea "Examples" at bounding box center [739, 306] width 229 height 41
paste textarea "Do me a favour grab yourself a pen and paper, to write some details down: 1. Ad…"
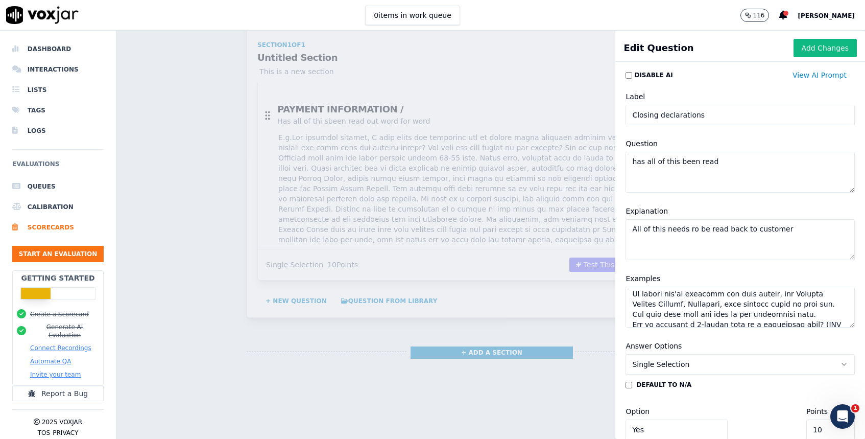
scroll to position [333, 0]
click at [647, 315] on textarea "Examples" at bounding box center [739, 306] width 229 height 41
click at [644, 312] on textarea "Examples" at bounding box center [739, 306] width 229 height 41
paste textarea "CLIENT RECAP For quality and compliance, I need you to recap a few things with …"
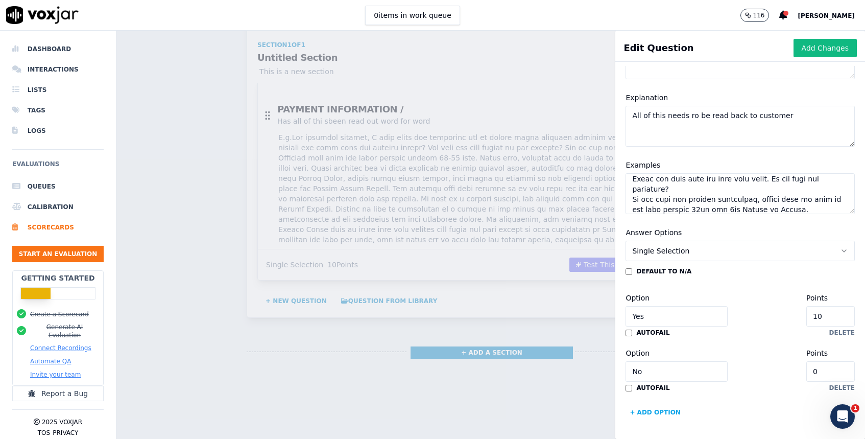
type textarea "Do me a favour grab yourself a pen and paper, to write some details down: 1. Ad…"
click at [744, 274] on div "default to N/A" at bounding box center [739, 271] width 229 height 8
click at [811, 51] on button "Add Changes" at bounding box center [824, 48] width 63 height 18
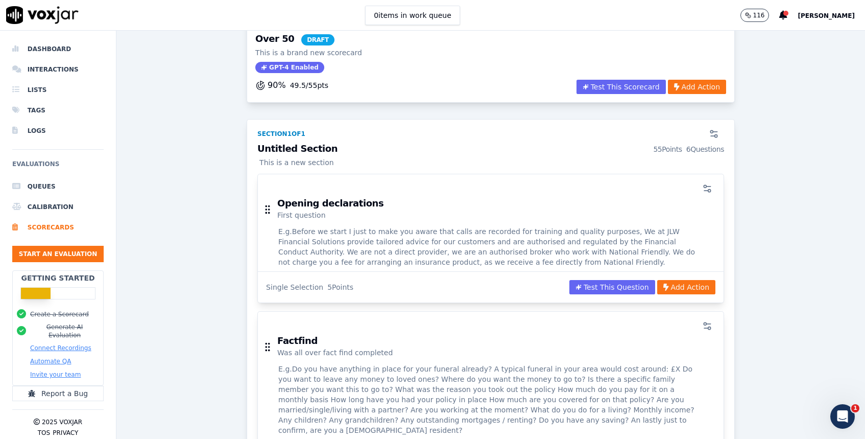
scroll to position [0, 0]
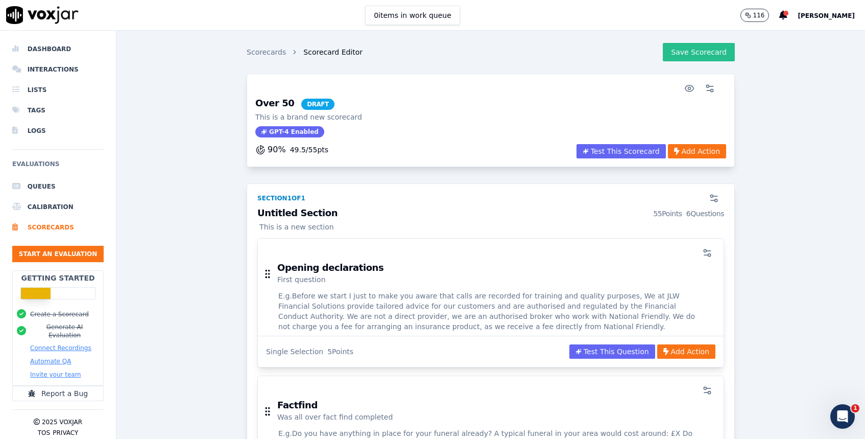
click at [697, 52] on button "Save Scorecard" at bounding box center [699, 52] width 72 height 18
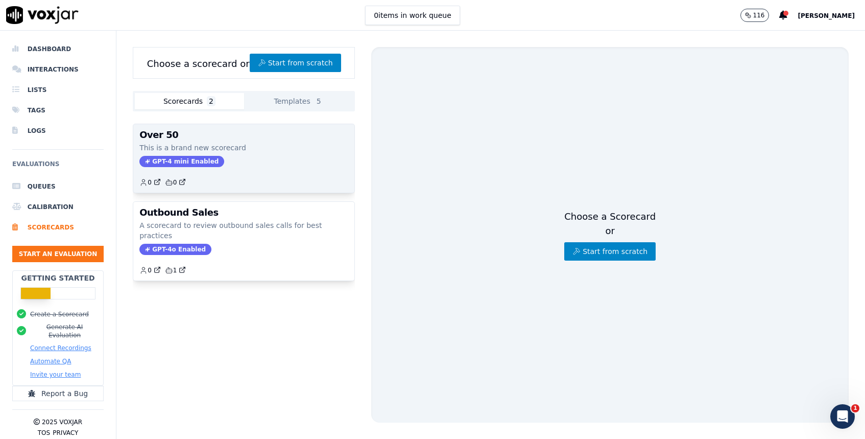
click at [272, 156] on div "GPT-4 mini Enabled" at bounding box center [243, 161] width 209 height 11
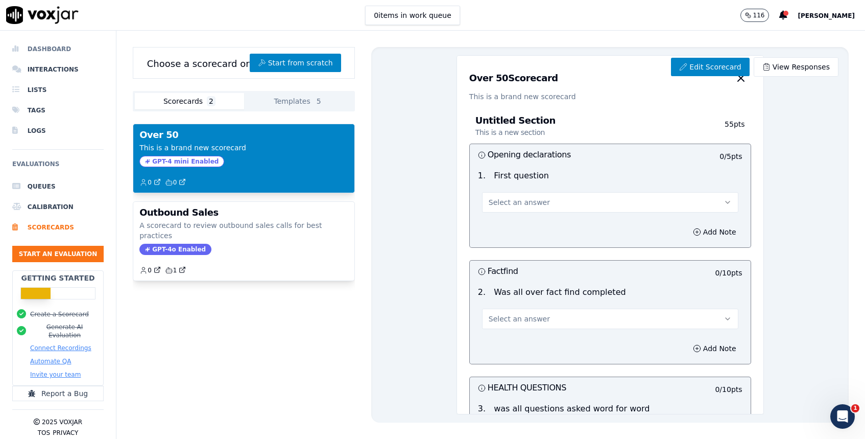
click at [59, 45] on li "Dashboard" at bounding box center [57, 49] width 91 height 20
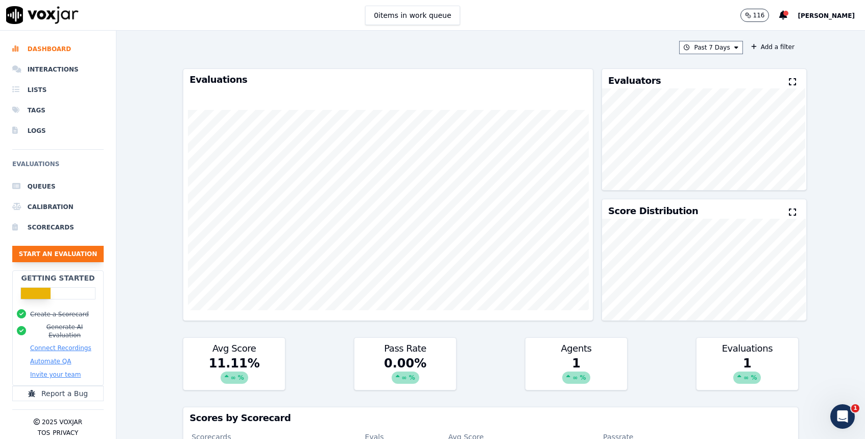
click at [70, 250] on button "Start an Evaluation" at bounding box center [57, 254] width 91 height 16
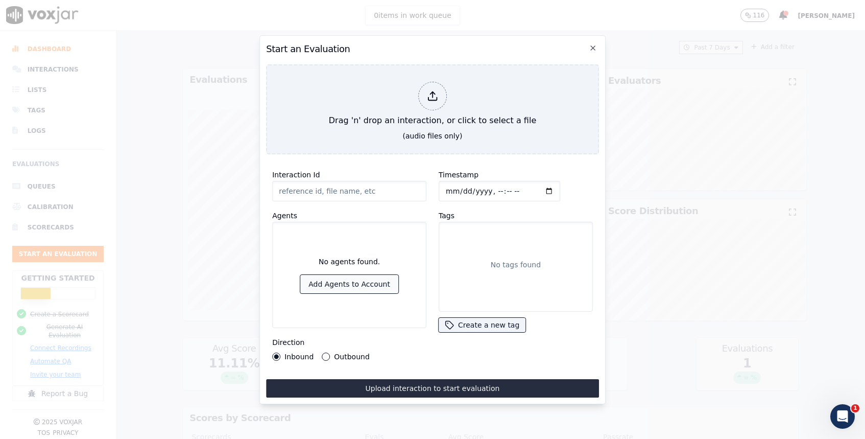
click at [389, 282] on button "Add Agents to Account" at bounding box center [349, 284] width 98 height 18
click at [589, 48] on icon "button" at bounding box center [593, 48] width 8 height 8
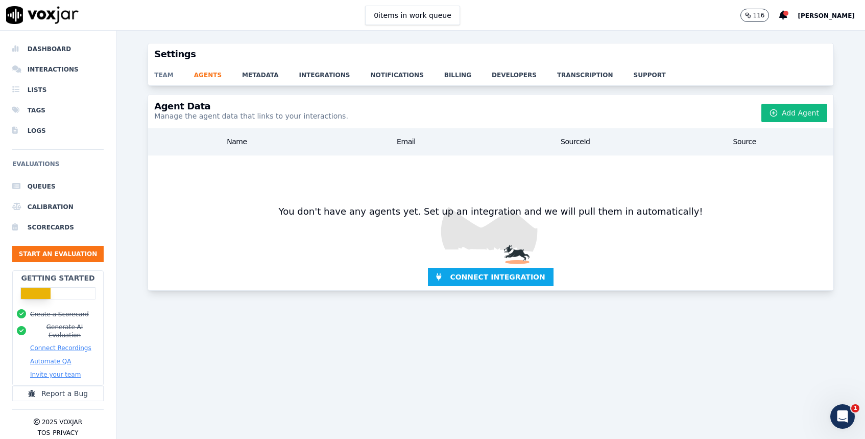
click at [161, 76] on link "team" at bounding box center [174, 72] width 40 height 14
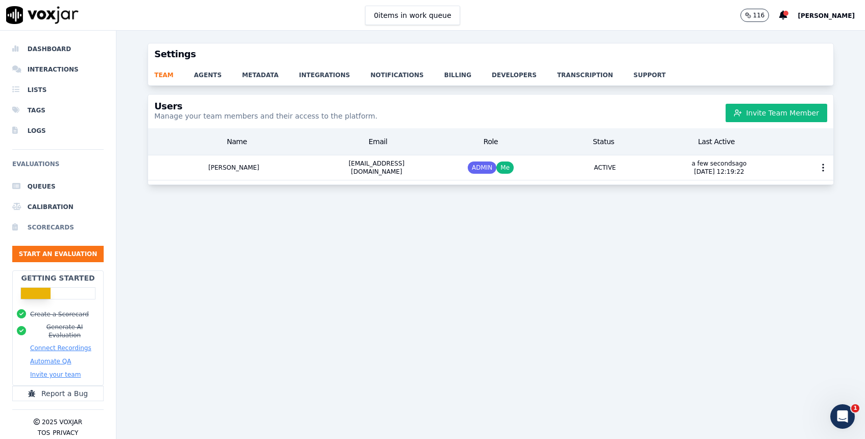
click at [57, 225] on li "Scorecards" at bounding box center [57, 227] width 91 height 20
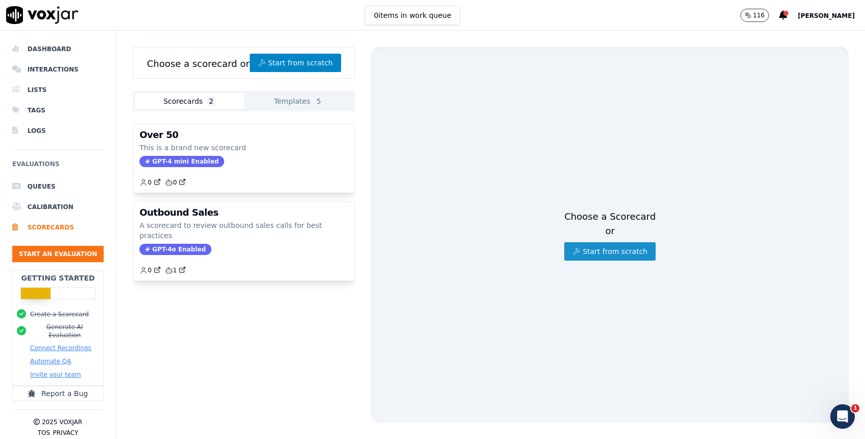
click at [600, 252] on button "Start from scratch" at bounding box center [609, 251] width 91 height 18
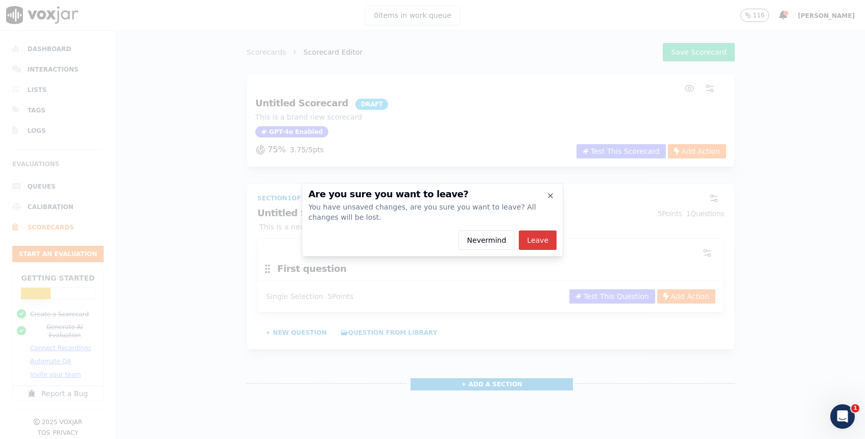
click at [538, 241] on button "Leave" at bounding box center [538, 239] width 38 height 19
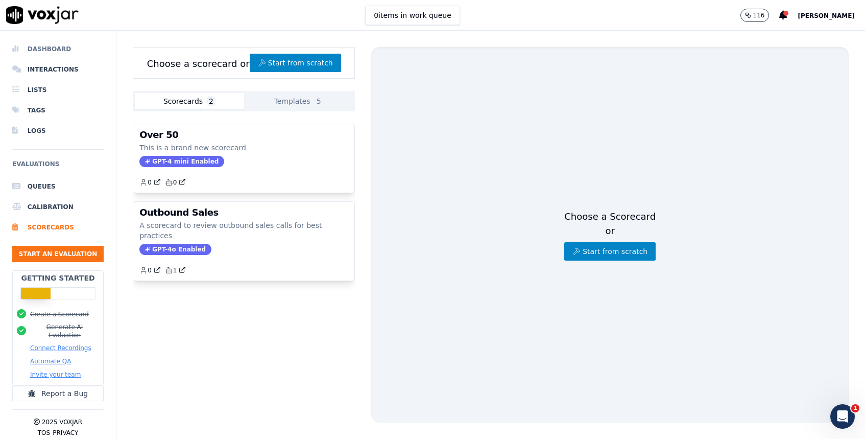
click at [59, 48] on li "Dashboard" at bounding box center [57, 49] width 91 height 20
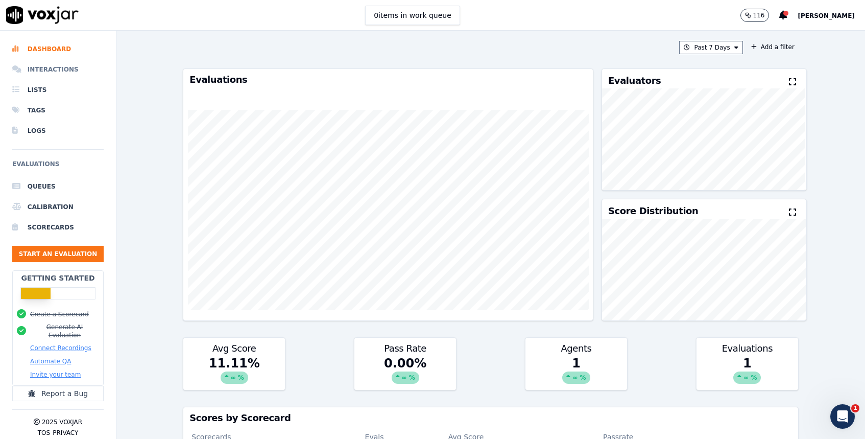
click at [58, 71] on li "Interactions" at bounding box center [57, 69] width 91 height 20
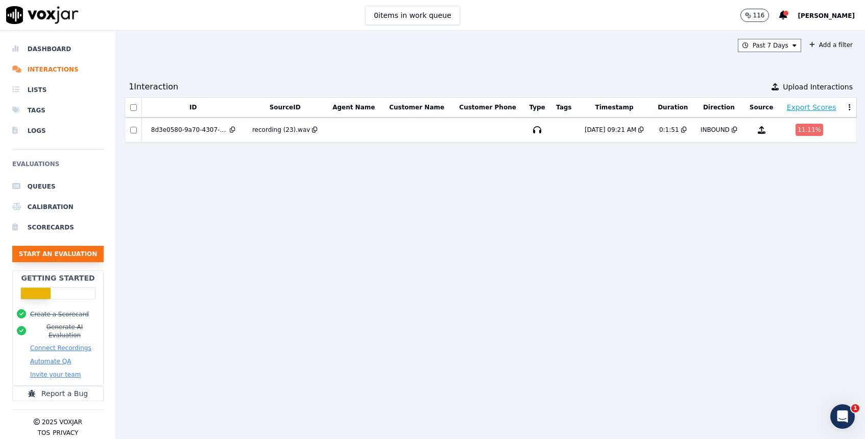
click at [64, 250] on button "Start an Evaluation" at bounding box center [57, 254] width 91 height 16
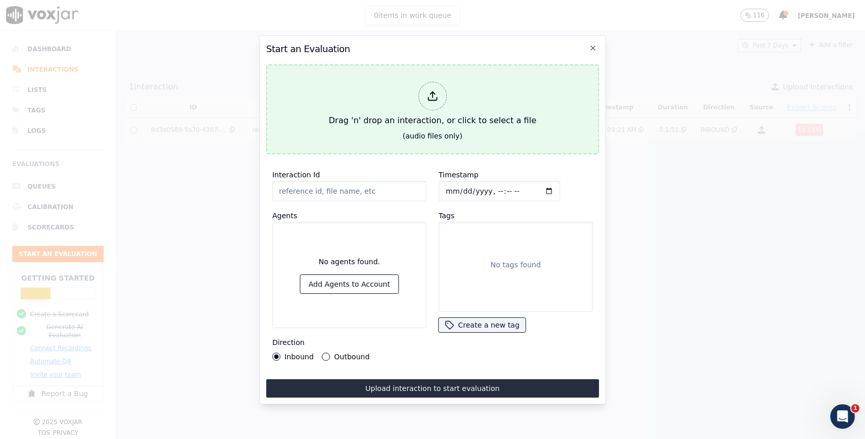
type input "20250917-175730_7984146325-all.mp3"
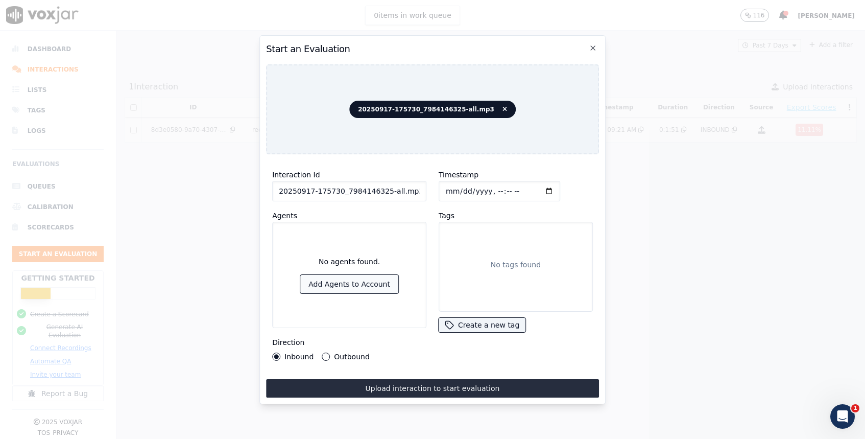
click at [377, 284] on button "Add Agents to Account" at bounding box center [349, 284] width 98 height 18
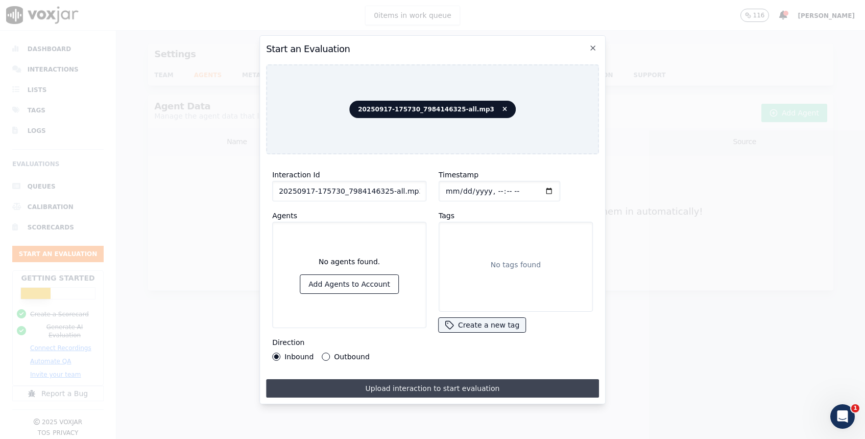
click at [466, 387] on button "Upload interaction to start evaluation" at bounding box center [432, 388] width 333 height 18
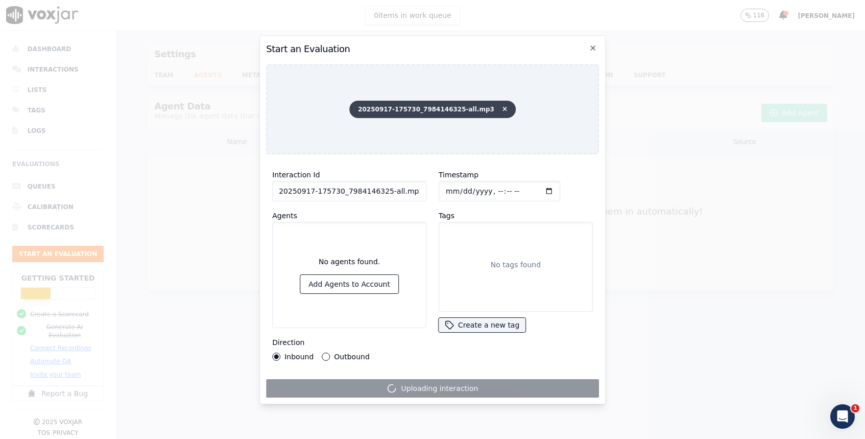
click at [468, 103] on span "20250917-175730_7984146325-all.mp3" at bounding box center [432, 109] width 166 height 17
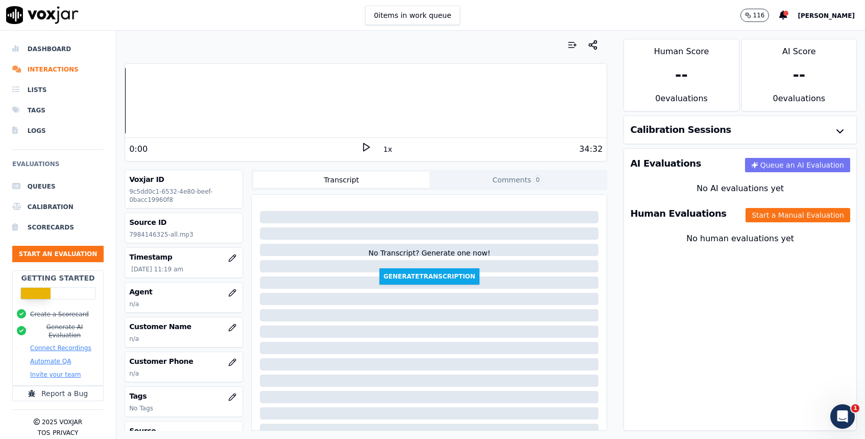
click at [780, 165] on button "Queue an AI Evaluation" at bounding box center [797, 165] width 105 height 14
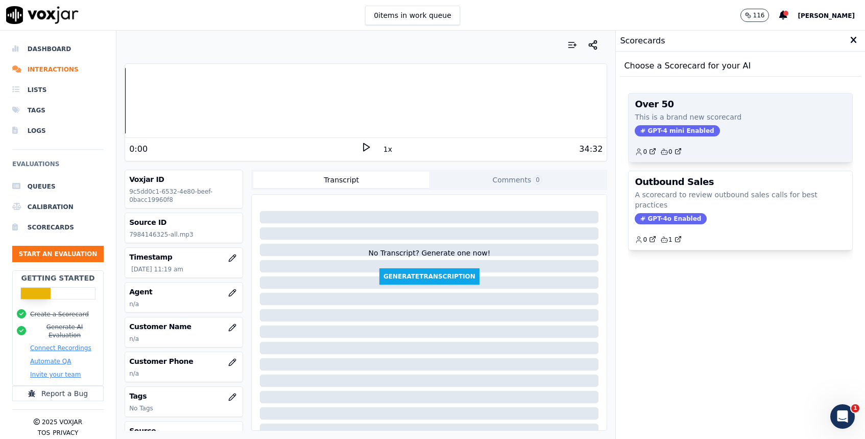
click at [709, 123] on div "Over 50 This is a brand new scorecard GPT-4 mini Enabled 0 0" at bounding box center [740, 127] width 224 height 68
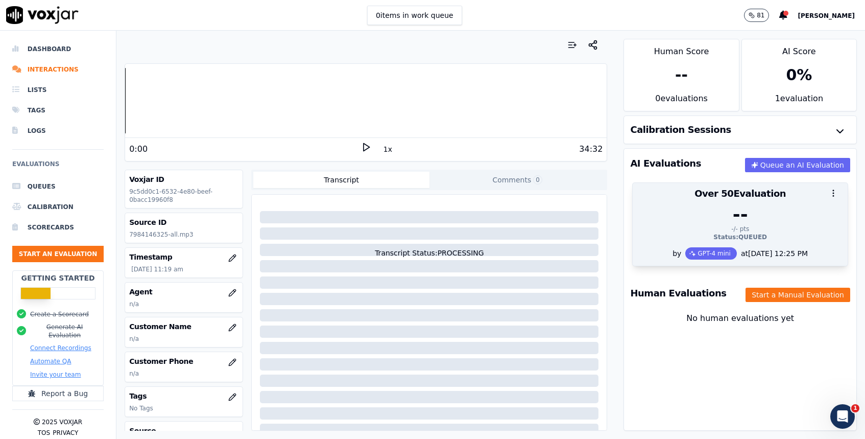
click at [764, 231] on div "-/- pts" at bounding box center [740, 229] width 203 height 8
click at [741, 236] on div "Status: QUEUED" at bounding box center [740, 237] width 203 height 8
click at [698, 204] on div "--" at bounding box center [740, 214] width 203 height 20
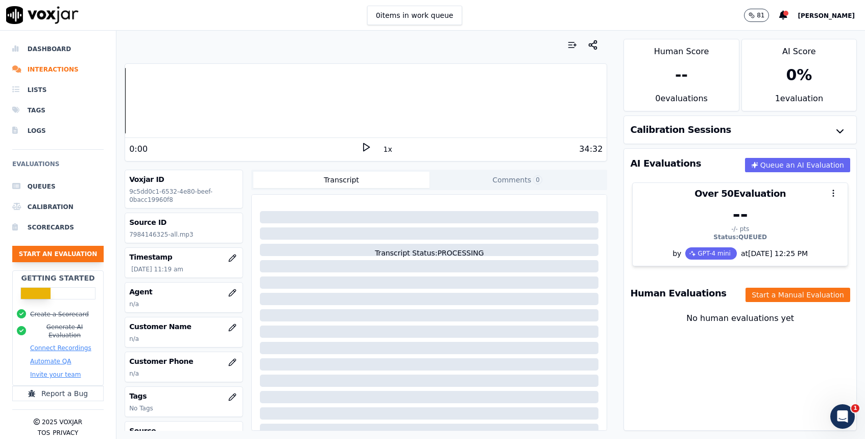
click at [60, 252] on button "Start an Evaluation" at bounding box center [57, 254] width 91 height 16
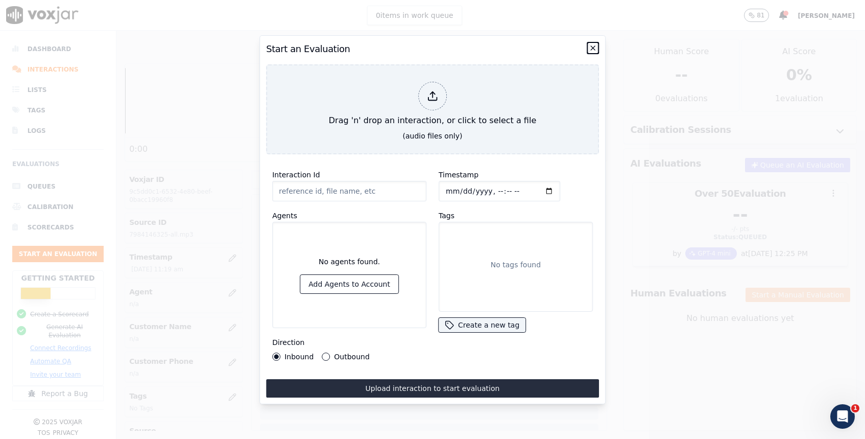
click at [591, 49] on icon "button" at bounding box center [593, 48] width 8 height 8
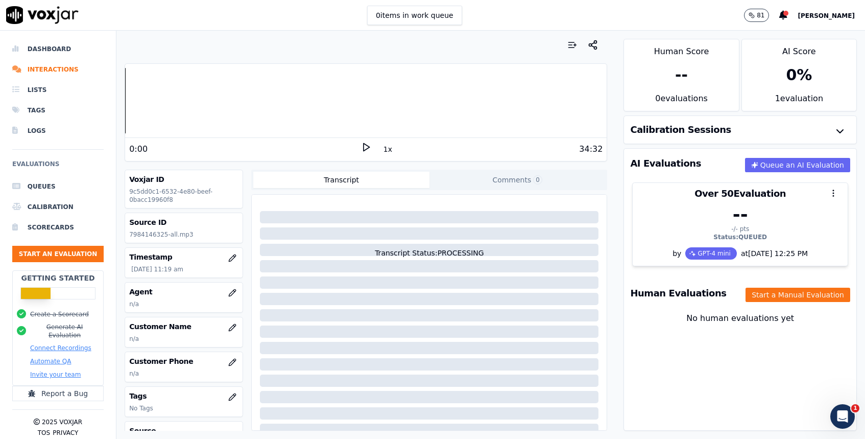
click at [800, 129] on div "Calibration Sessions" at bounding box center [740, 130] width 232 height 28
click at [842, 128] on icon "button" at bounding box center [840, 131] width 12 height 12
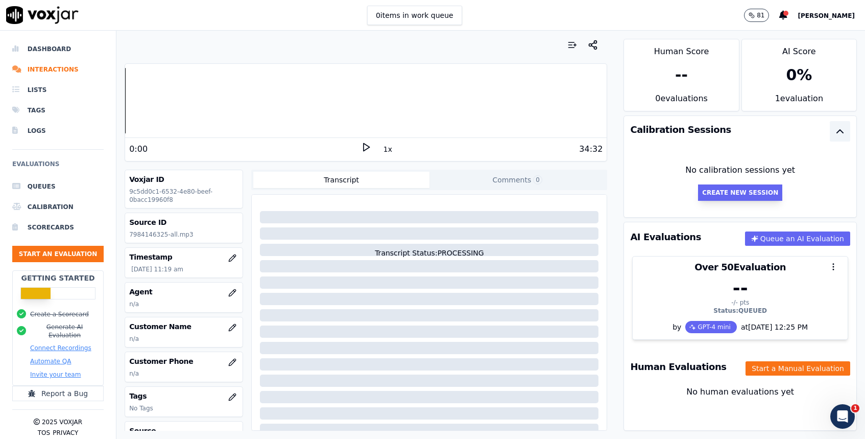
click at [776, 192] on button "Create New Session" at bounding box center [740, 192] width 84 height 16
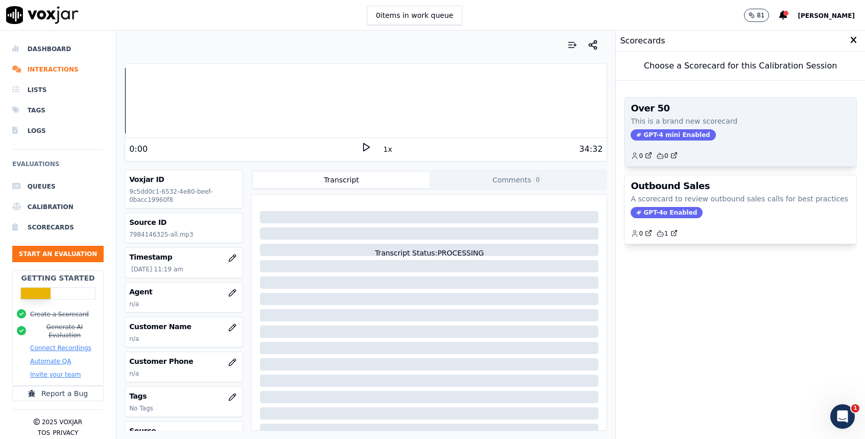
click at [722, 134] on div "GPT-4 mini Enabled" at bounding box center [740, 134] width 220 height 11
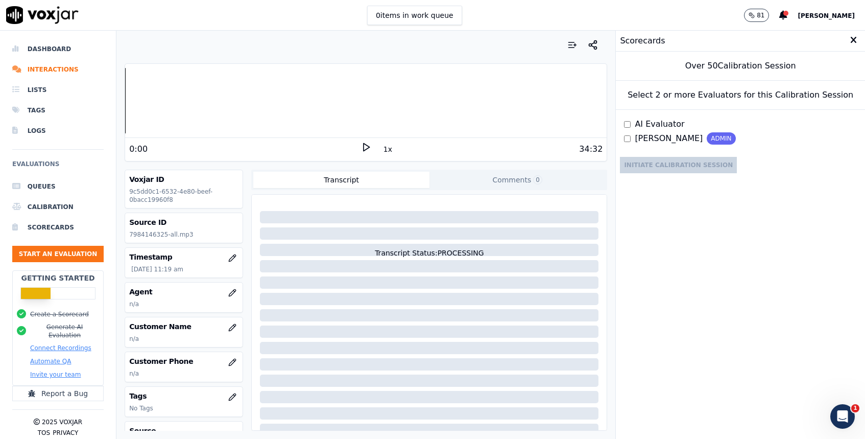
click at [639, 137] on span "Matthew" at bounding box center [669, 138] width 68 height 12
click at [655, 128] on span "AI Evaluator" at bounding box center [660, 124] width 50 height 12
click at [676, 166] on button "Initiate Calibration Session" at bounding box center [678, 165] width 117 height 16
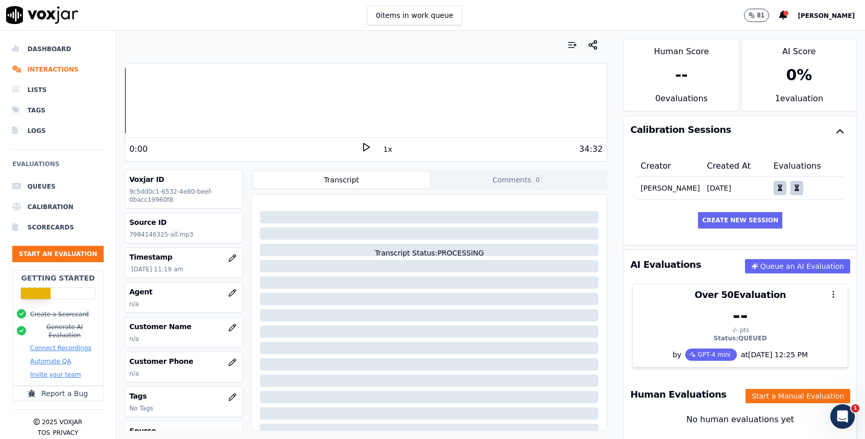
click at [360, 144] on div "0:00" at bounding box center [245, 149] width 232 height 12
click at [365, 145] on icon at bounding box center [366, 147] width 10 height 10
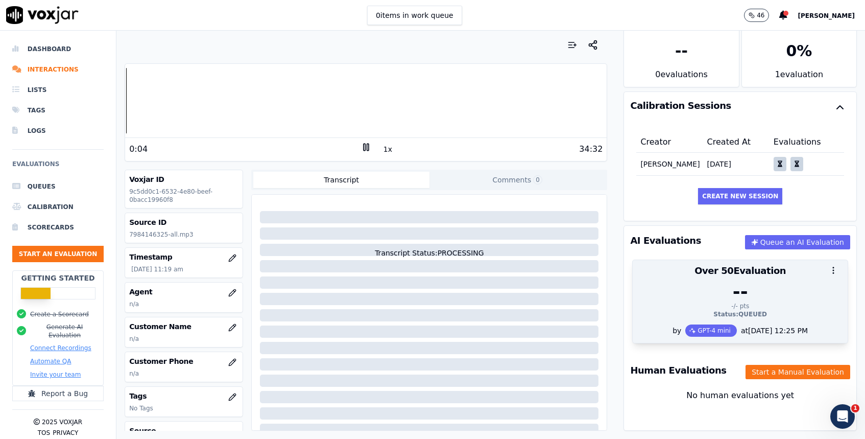
click at [749, 308] on div "-/- pts" at bounding box center [740, 306] width 203 height 8
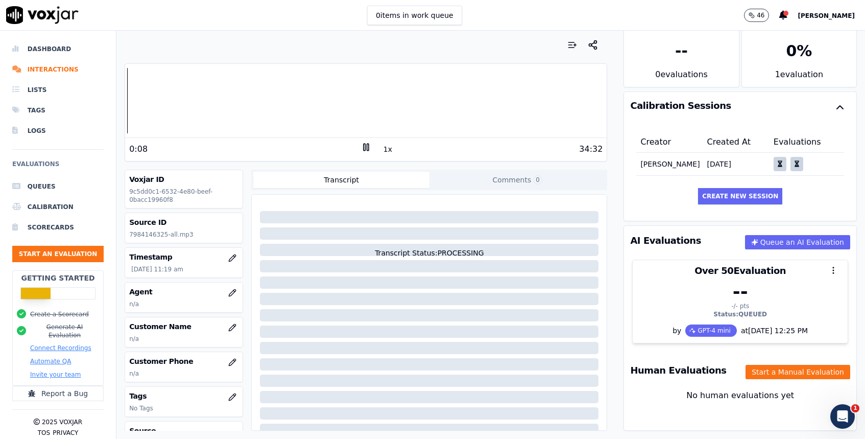
click at [792, 60] on div "0 %" at bounding box center [799, 51] width 26 height 18
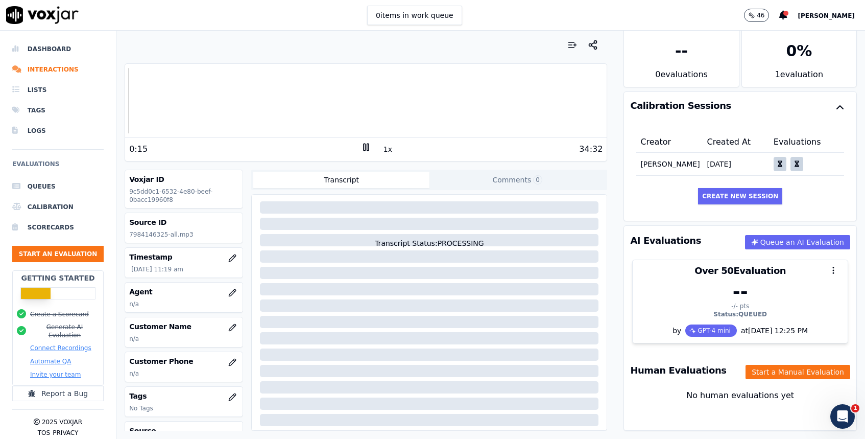
scroll to position [0, 0]
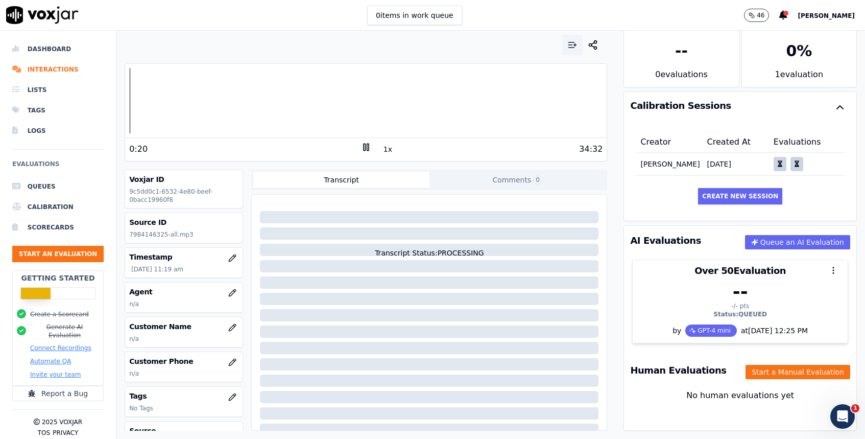
click at [569, 46] on icon "button" at bounding box center [572, 45] width 10 height 10
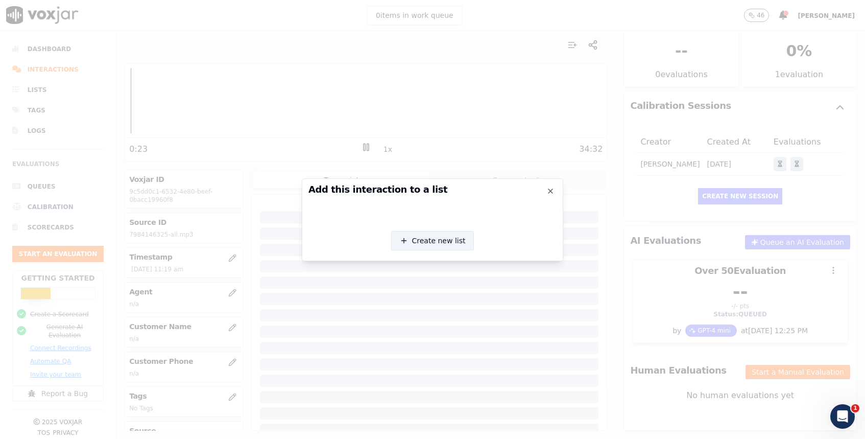
click at [449, 243] on button "Create new list" at bounding box center [432, 240] width 83 height 19
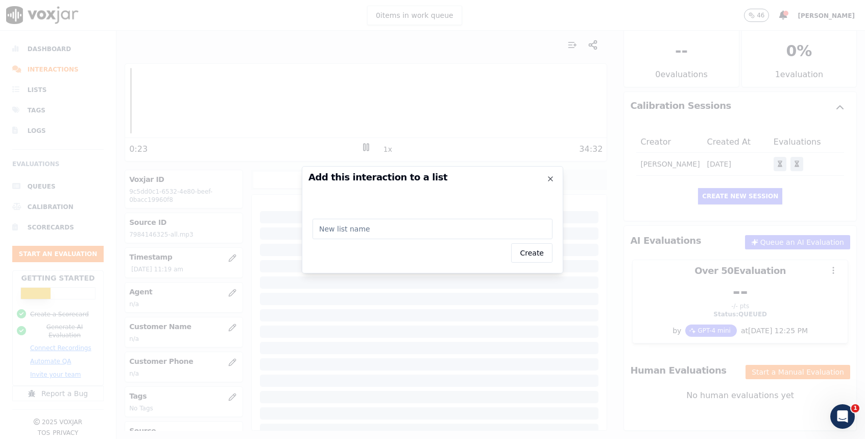
click at [422, 225] on input "text" at bounding box center [432, 228] width 240 height 20
click at [551, 178] on icon "button" at bounding box center [550, 179] width 8 height 8
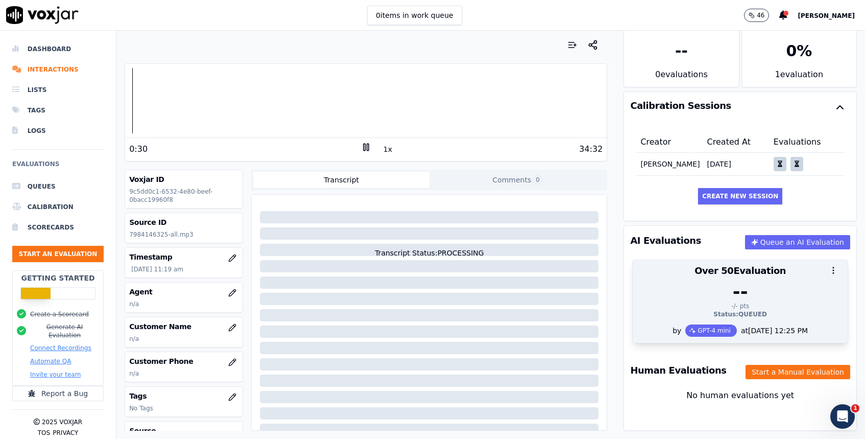
click at [713, 328] on div "GPT-4 mini" at bounding box center [711, 330] width 52 height 12
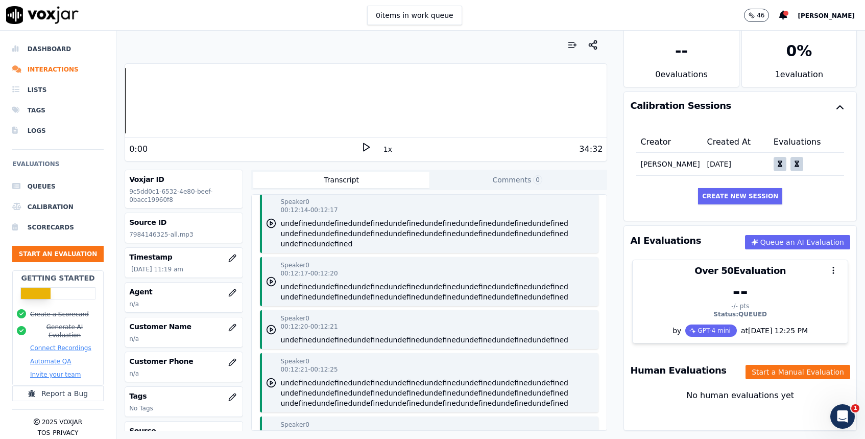
scroll to position [4797, 0]
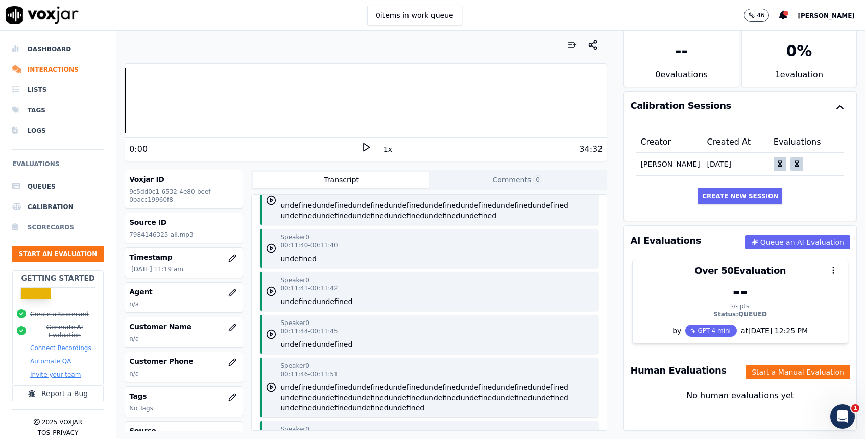
click at [57, 234] on li "Scorecards" at bounding box center [57, 227] width 91 height 20
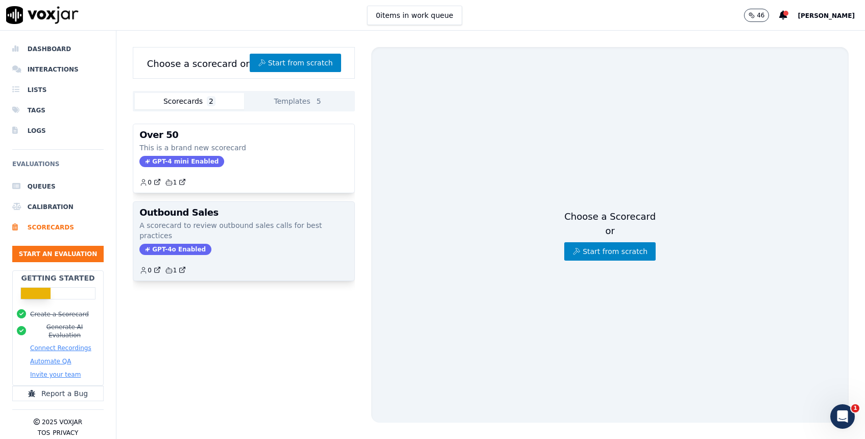
click at [270, 216] on h3 "Outbound Sales" at bounding box center [243, 212] width 209 height 9
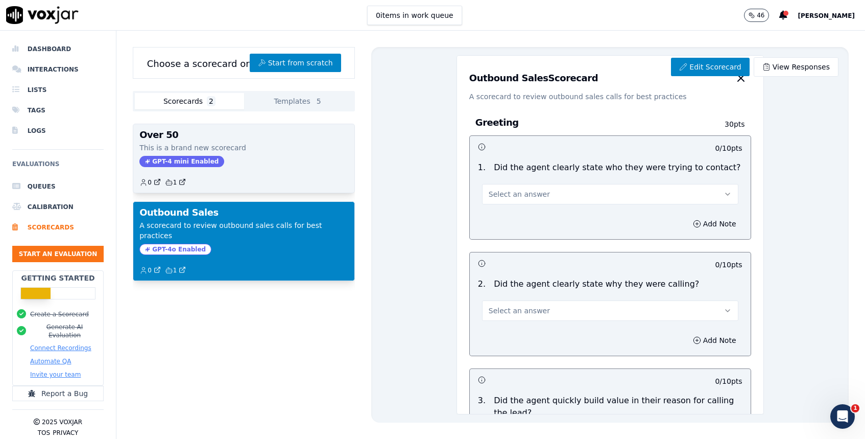
click at [275, 157] on div "GPT-4 mini Enabled" at bounding box center [243, 161] width 209 height 11
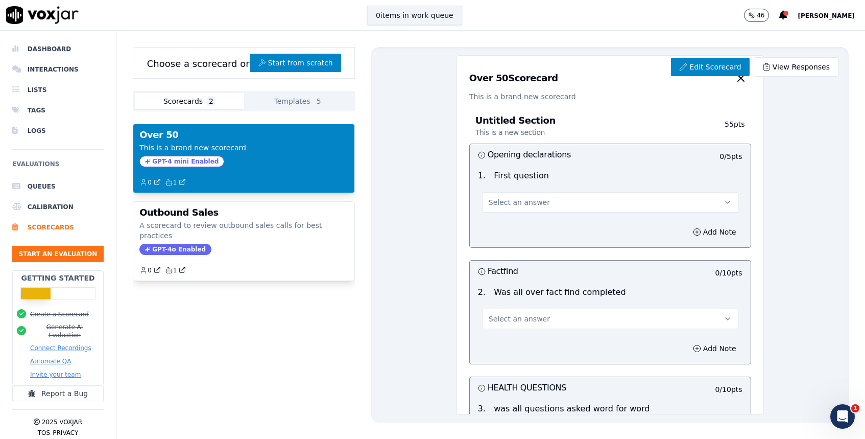
click at [428, 19] on button "0 items in work queue" at bounding box center [414, 15] width 95 height 19
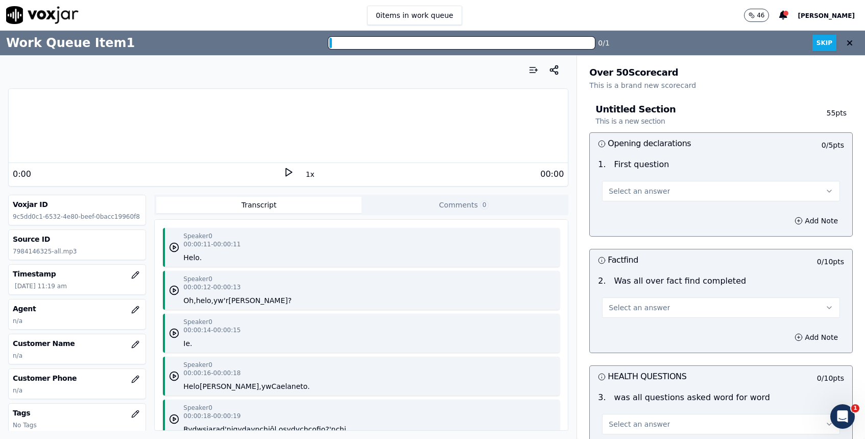
click at [705, 196] on button "Select an answer" at bounding box center [721, 191] width 238 height 20
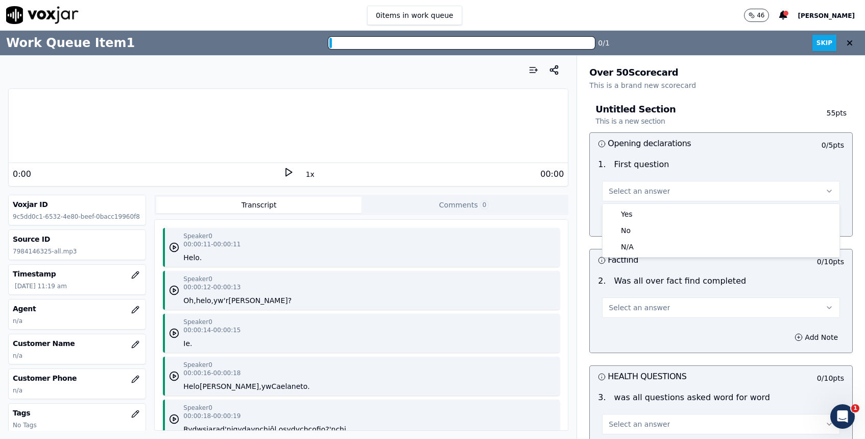
click at [702, 130] on div "Untitled Section This is a new section 55 pts" at bounding box center [720, 116] width 263 height 34
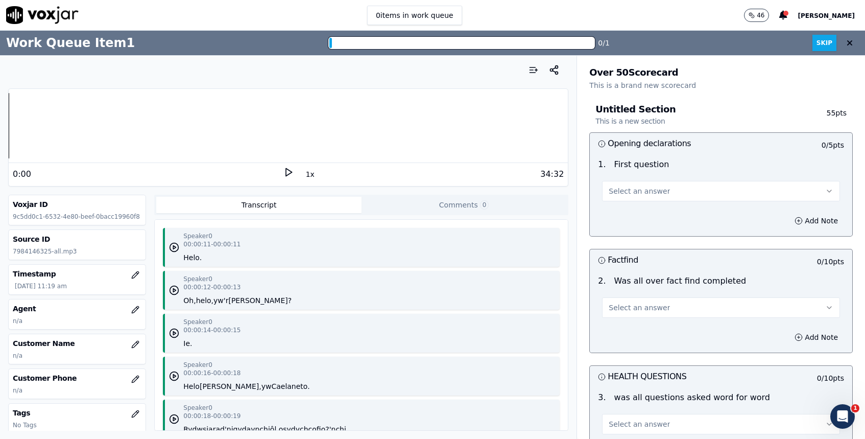
click at [696, 109] on h3 "Untitled Section This is a new section" at bounding box center [699, 115] width 209 height 21
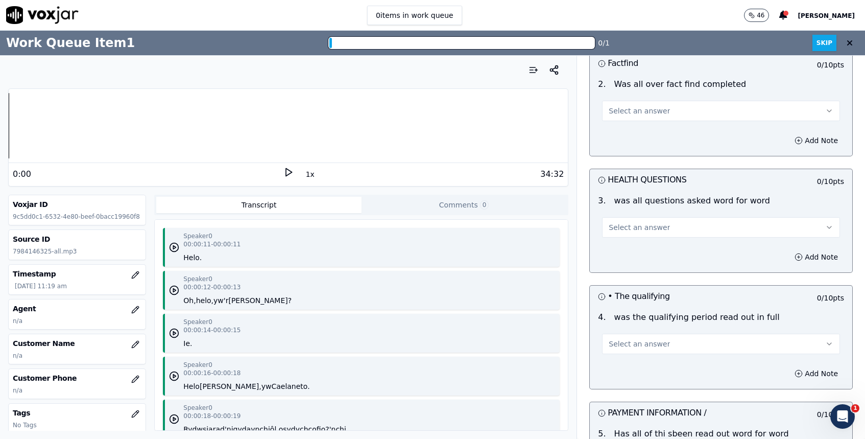
scroll to position [441, 0]
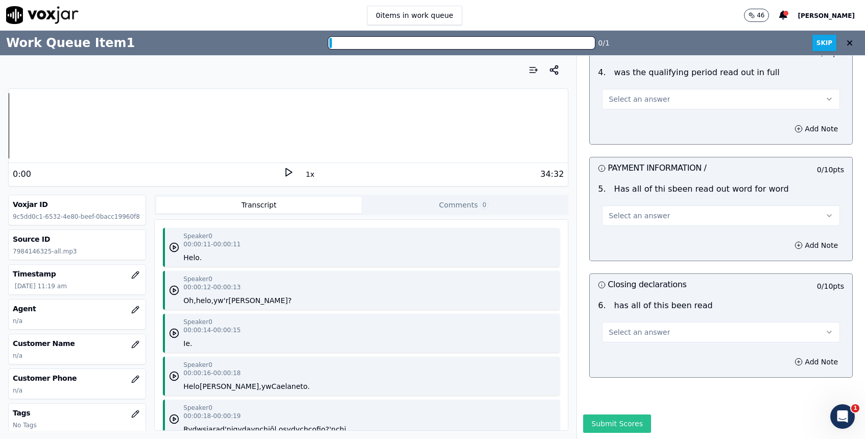
click at [641, 418] on button "Submit Scores" at bounding box center [617, 423] width 68 height 18
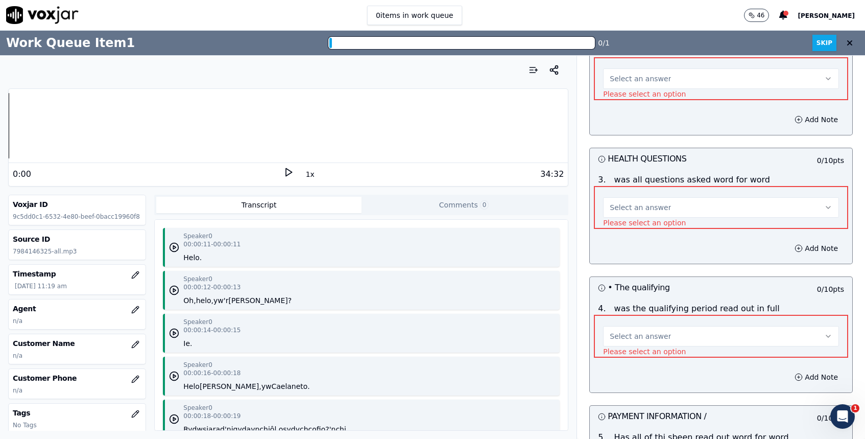
scroll to position [0, 0]
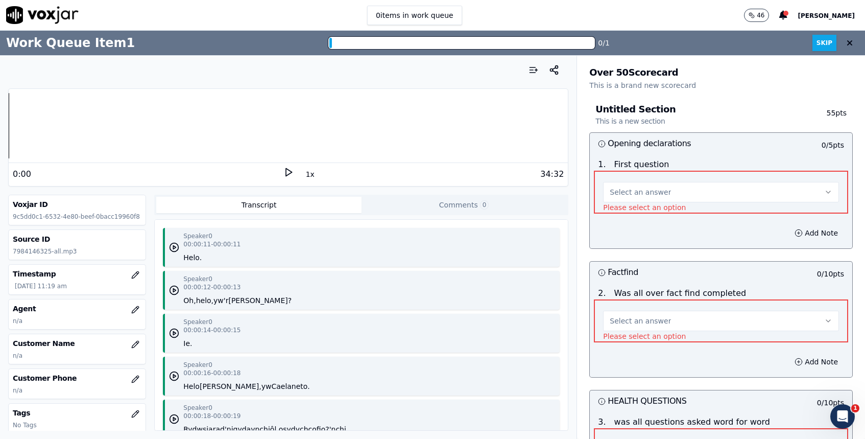
click at [21, 11] on img at bounding box center [42, 15] width 72 height 18
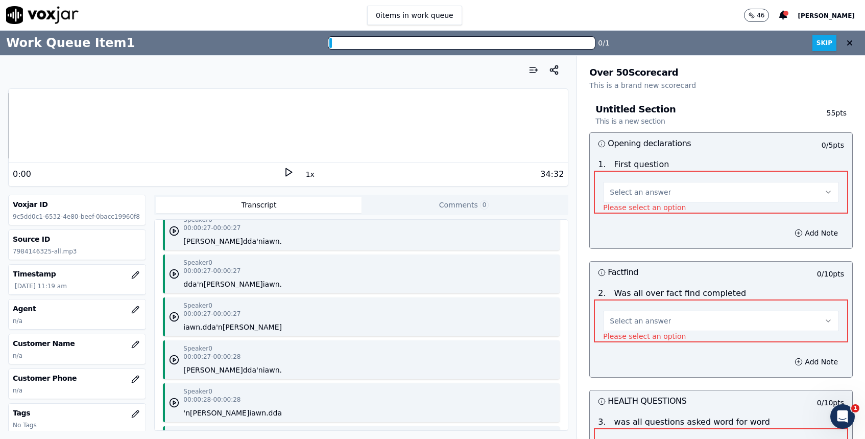
scroll to position [209, 0]
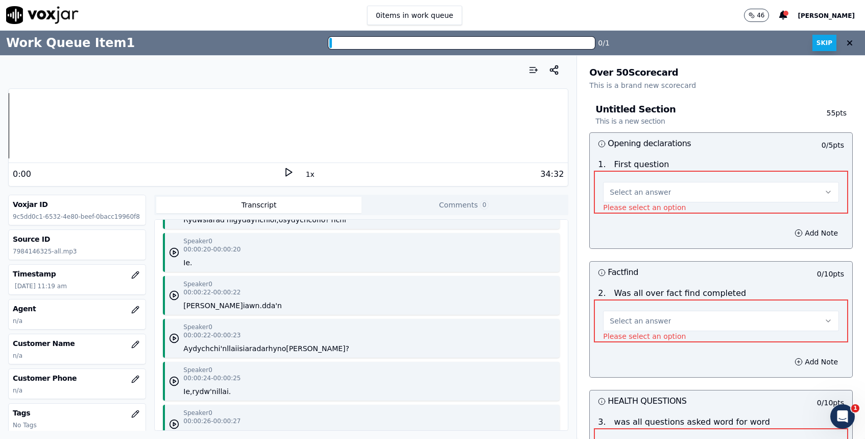
click at [821, 40] on button "Skip" at bounding box center [824, 43] width 24 height 16
click at [847, 43] on icon at bounding box center [849, 43] width 6 height 8
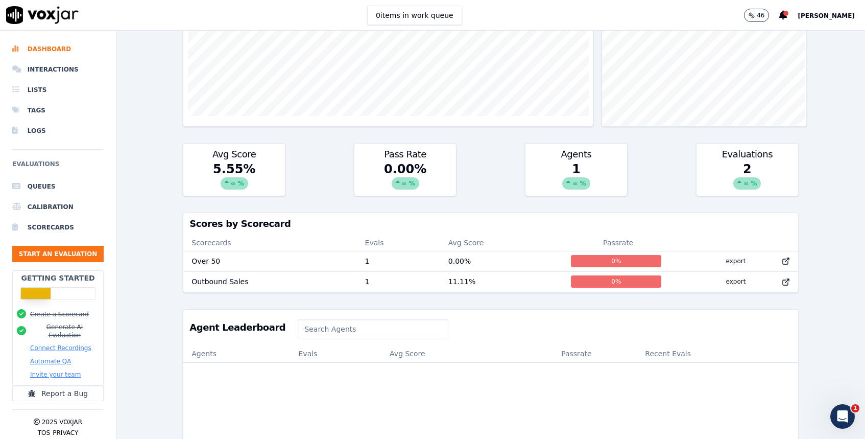
scroll to position [195, 0]
click at [626, 258] on div "0 %" at bounding box center [616, 260] width 90 height 12
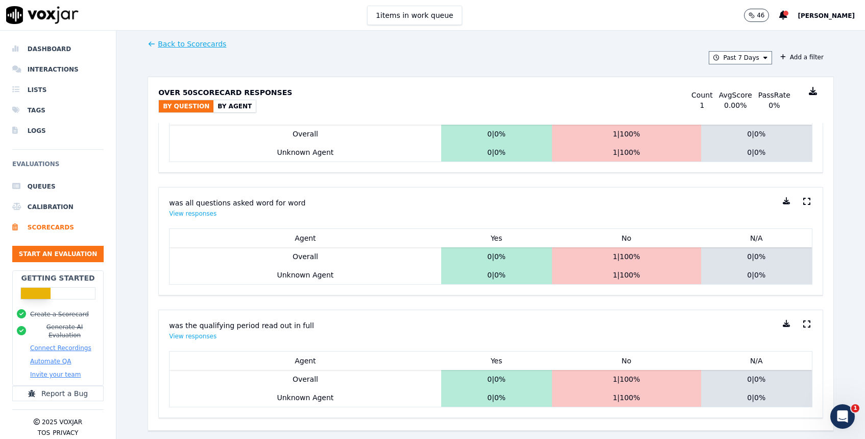
scroll to position [195, 0]
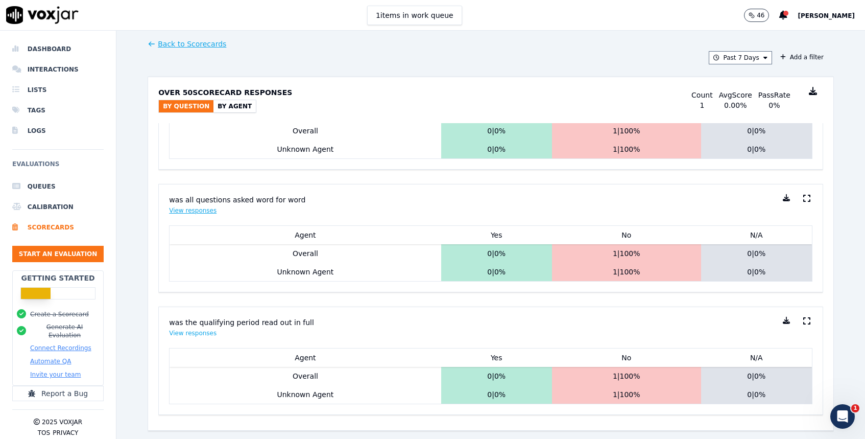
click at [212, 209] on button "View responses" at bounding box center [192, 210] width 47 height 8
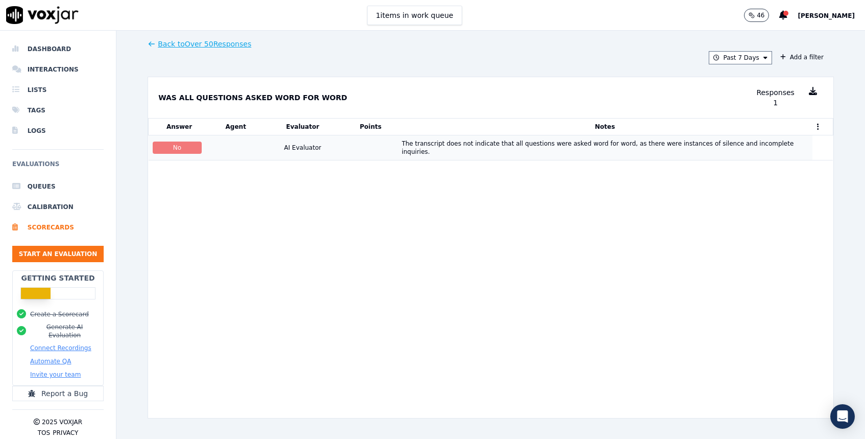
click at [490, 151] on td "The transcript does not indicate that all questions were asked word for word, a…" at bounding box center [605, 147] width 415 height 25
